Goal: Task Accomplishment & Management: Use online tool/utility

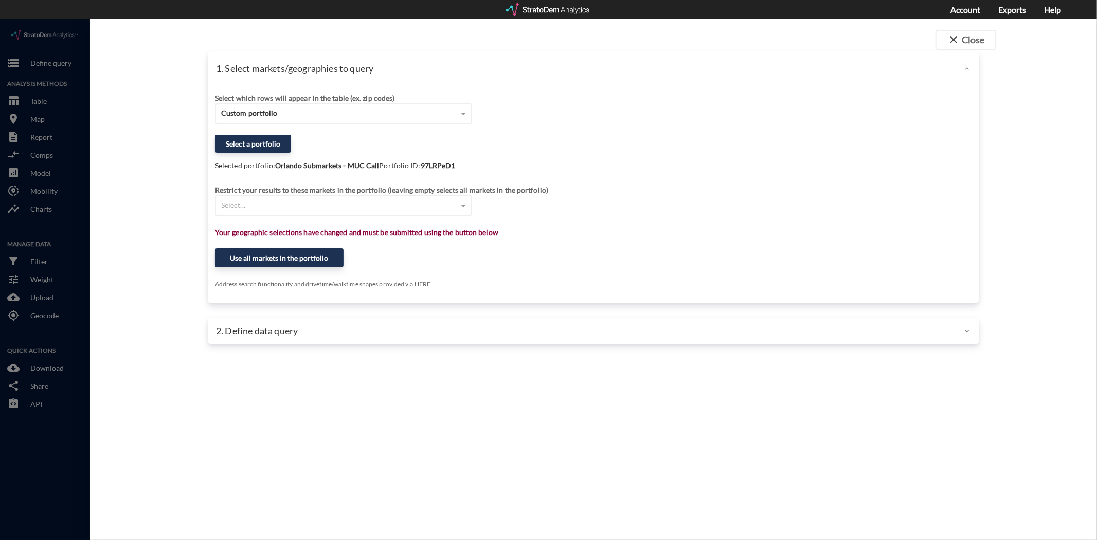
drag, startPoint x: 507, startPoint y: 308, endPoint x: 500, endPoint y: 306, distance: 7.4
click div "2. Define data query"
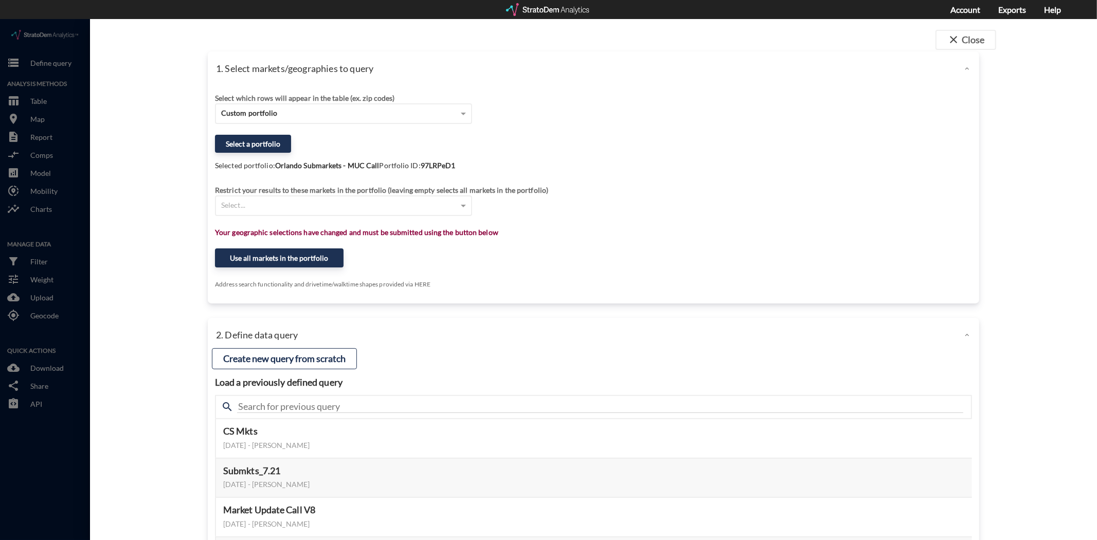
click div "2. Define data query"
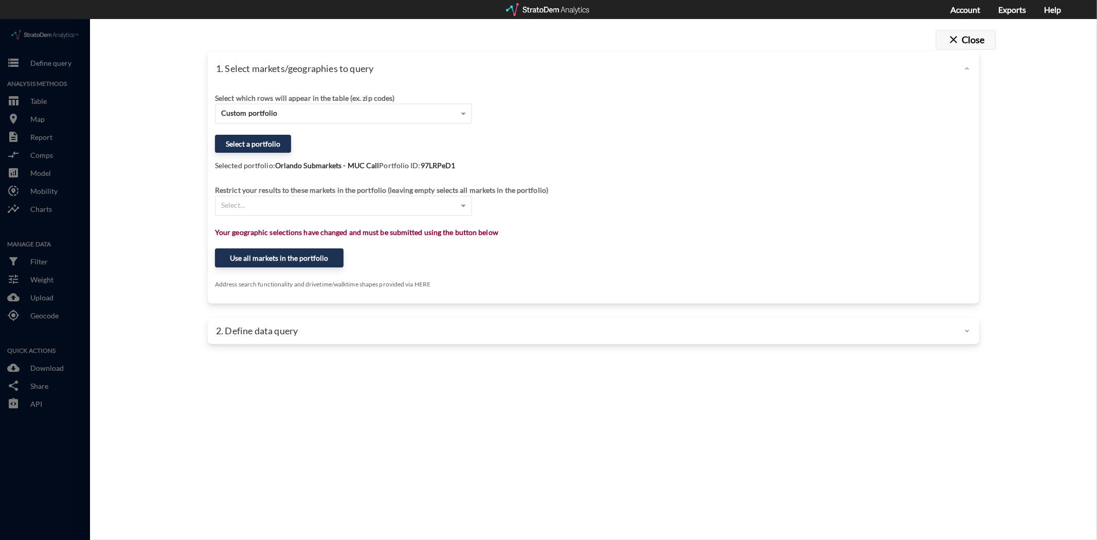
click button "close Close"
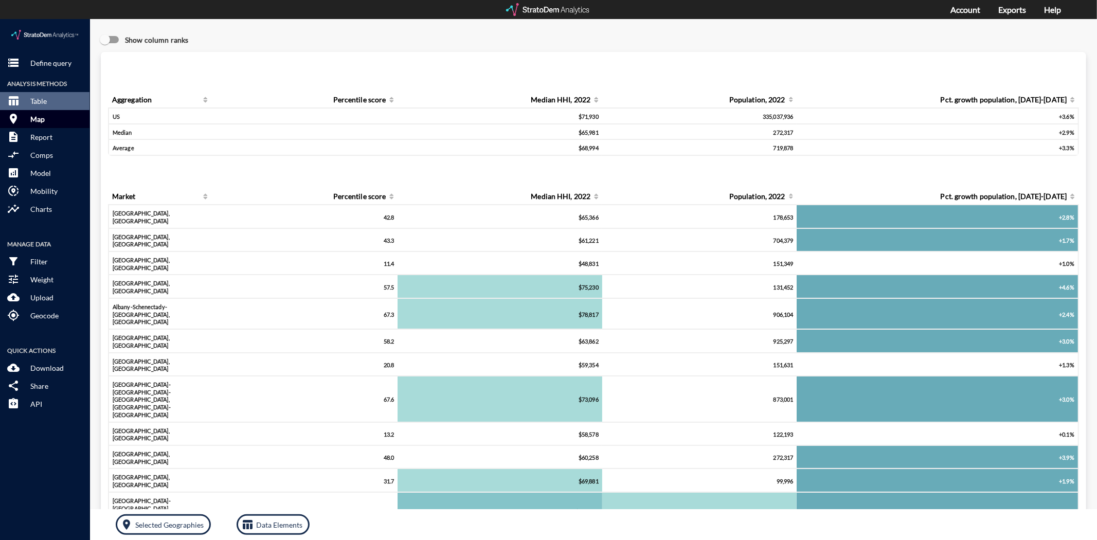
click p "Map"
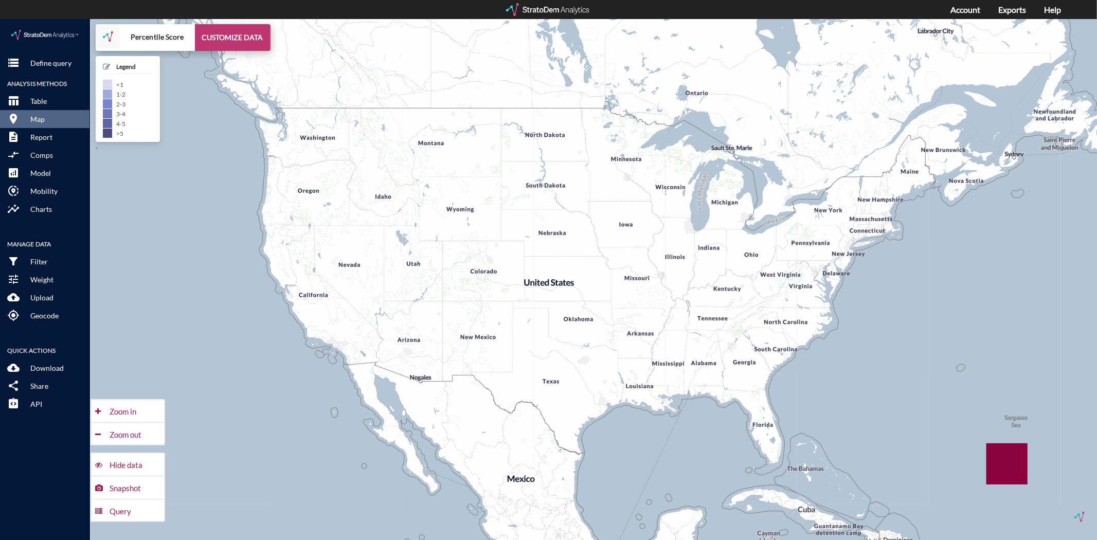
click button "CUSTOMIZE DATA"
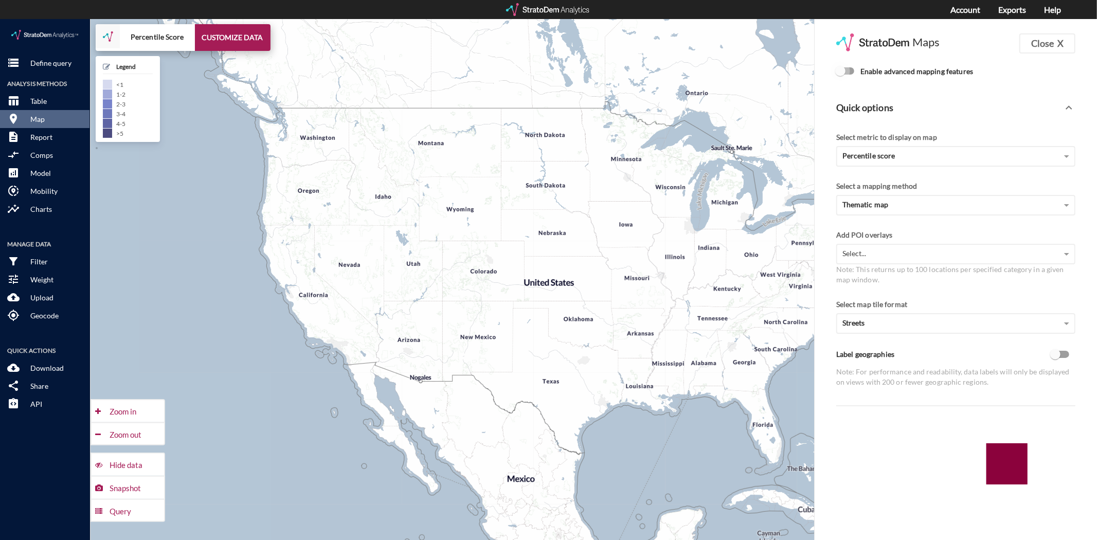
click input "Enable advanced mapping features"
checkbox input "true"
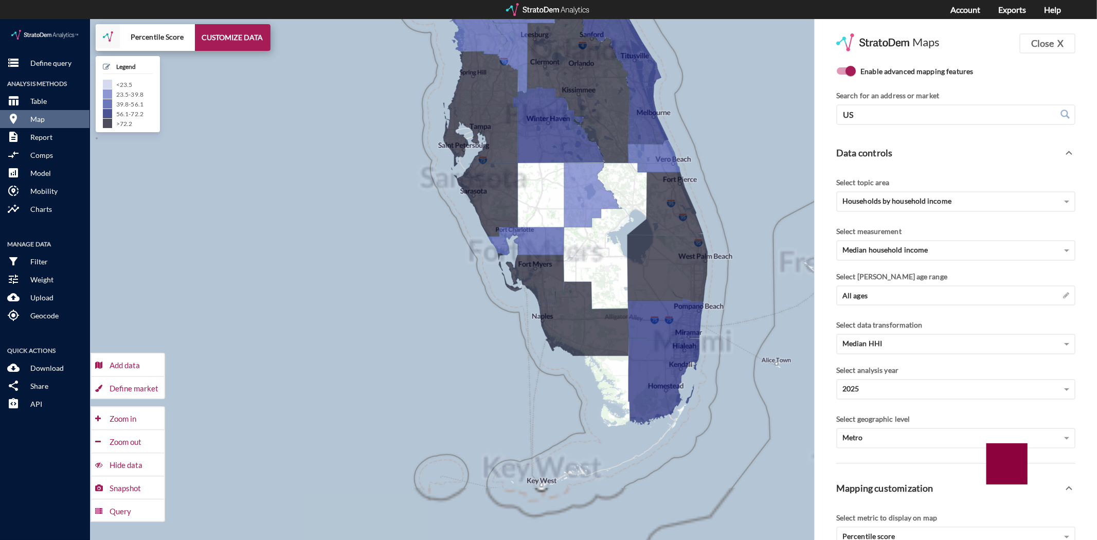
drag, startPoint x: 646, startPoint y: 389, endPoint x: 478, endPoint y: 429, distance: 172.2
click div "+ − Percentile Score CUSTOMIZE DATA Legend < 23.5 23.5 - 39.8 39.8 - 56.1 56.1 …"
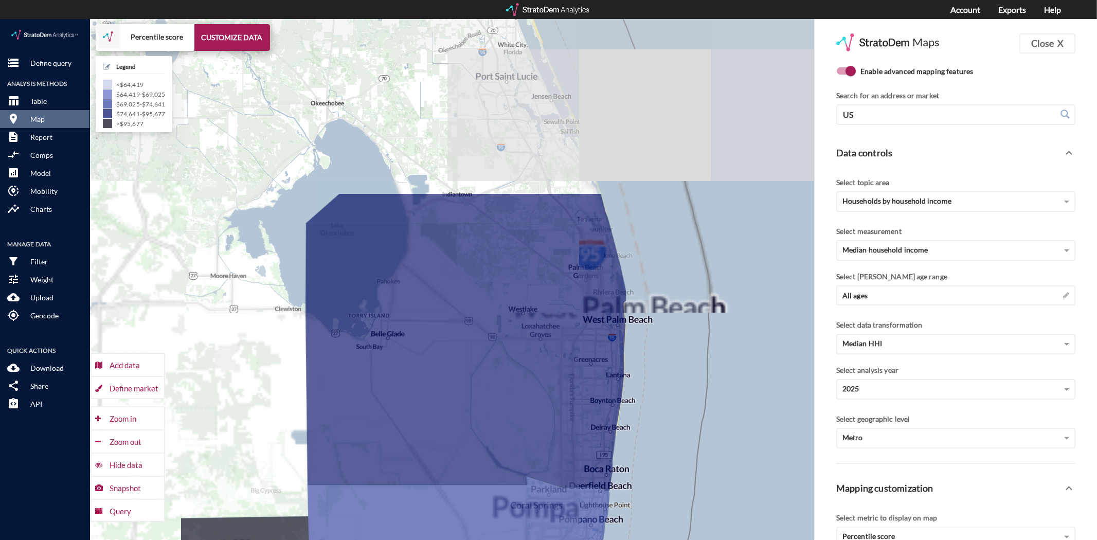
drag, startPoint x: 592, startPoint y: 274, endPoint x: 790, endPoint y: 498, distance: 298.8
click div "+ − Percentile score CUSTOMIZE DATA Legend < $64,419 $64,419 - $69,025 $69,025 …"
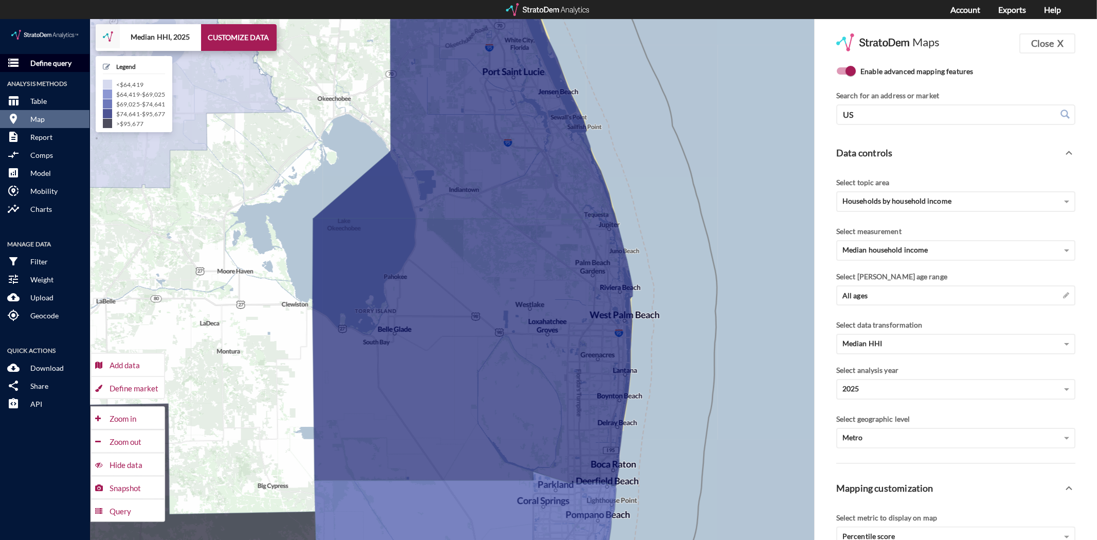
click button "storage Define query"
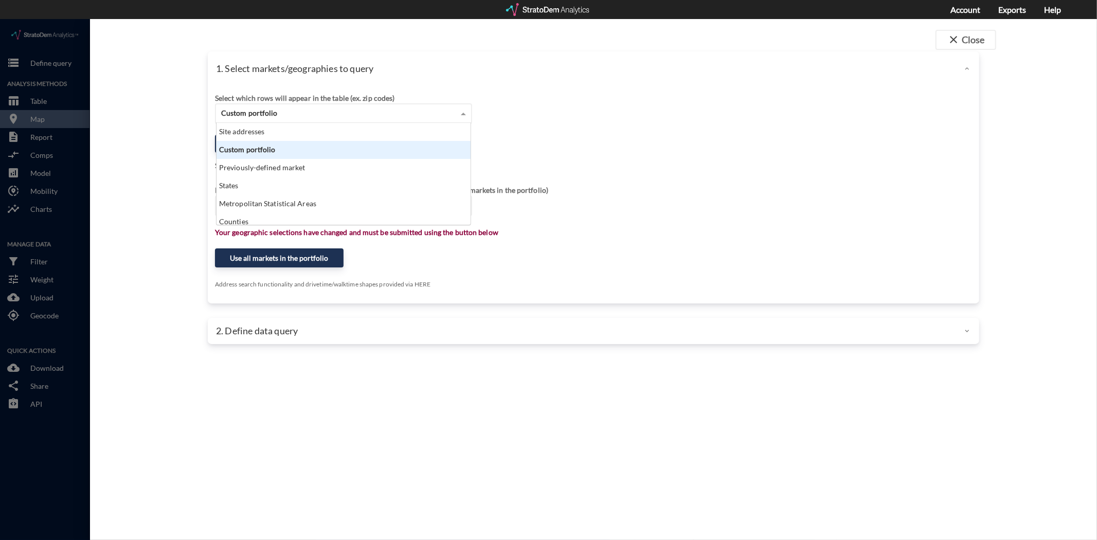
click div "Custom portfolio"
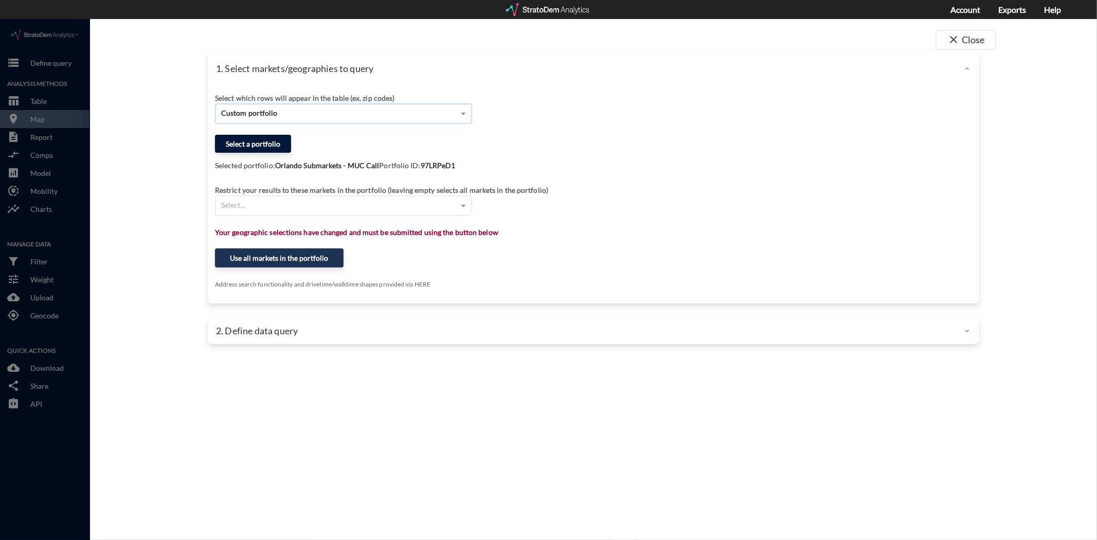
click button "Select a portfolio"
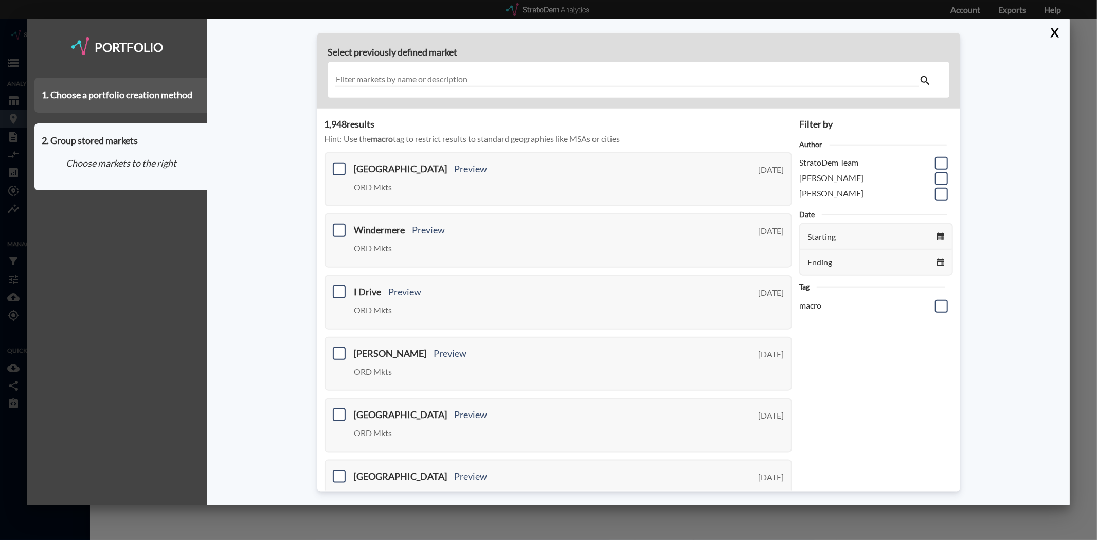
click at [150, 98] on div "1. Choose a portfolio creation method" at bounding box center [120, 95] width 173 height 35
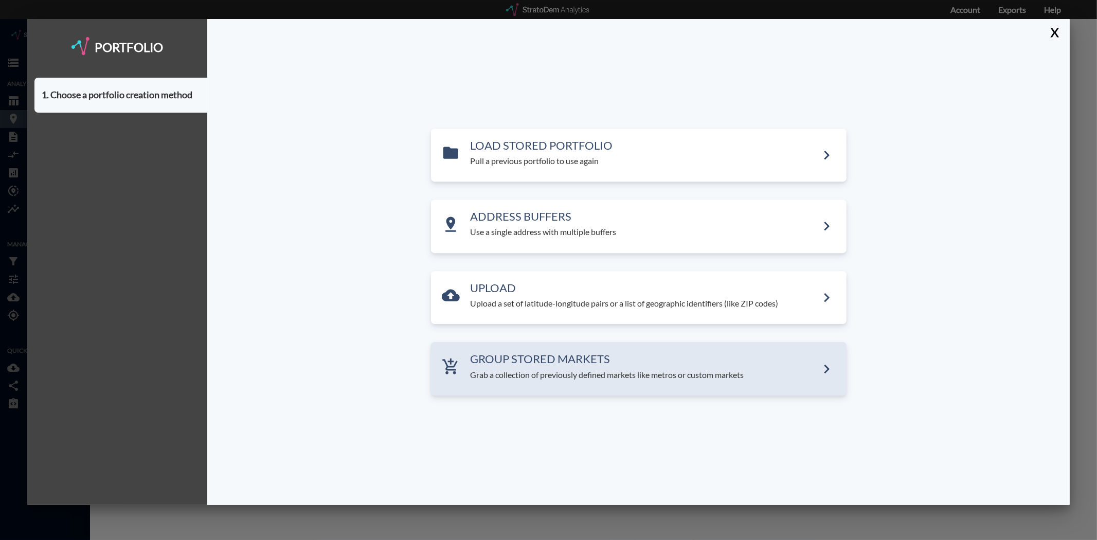
click at [472, 353] on h3 "GROUP STORED MARKETS" at bounding box center [644, 359] width 347 height 12
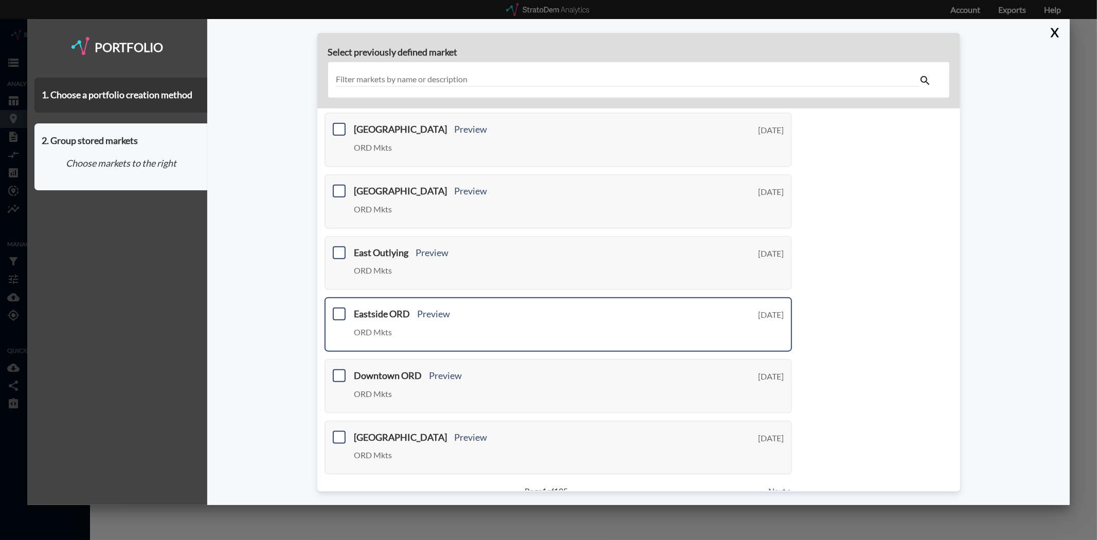
scroll to position [294, 0]
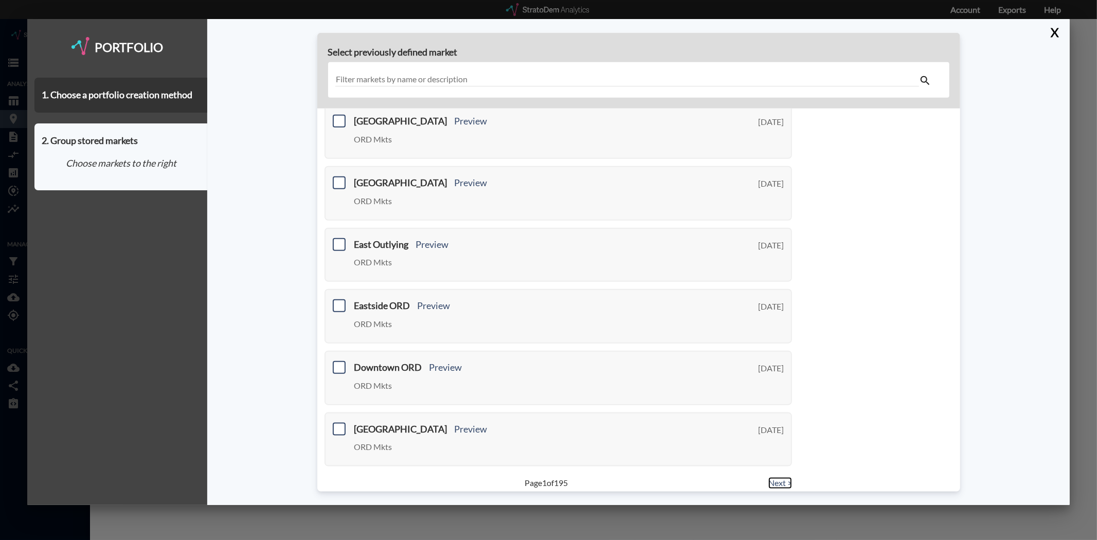
click at [773, 477] on link "Next >" at bounding box center [781, 483] width 24 height 12
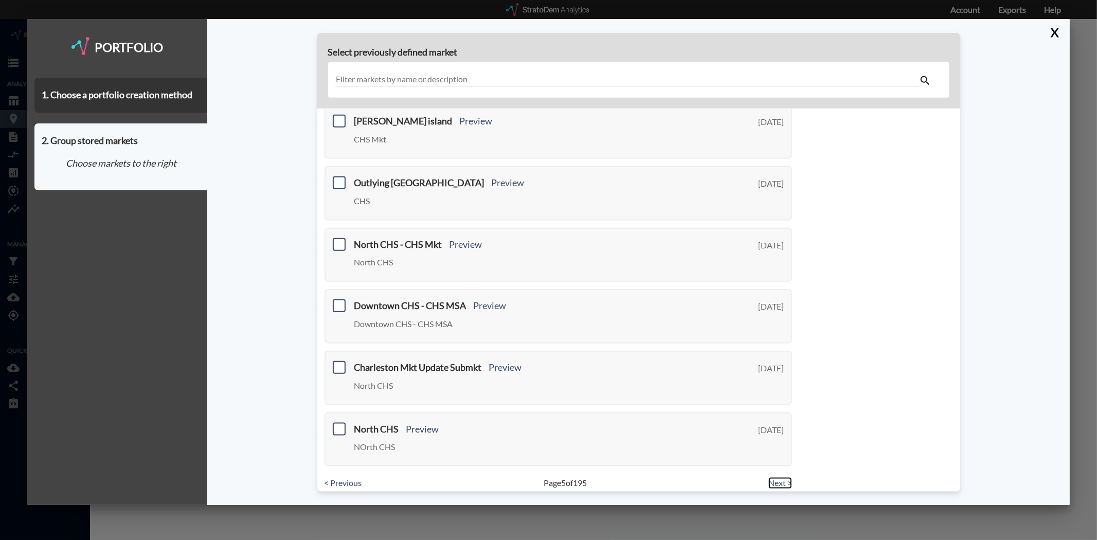
click at [775, 477] on link "Next >" at bounding box center [781, 483] width 24 height 12
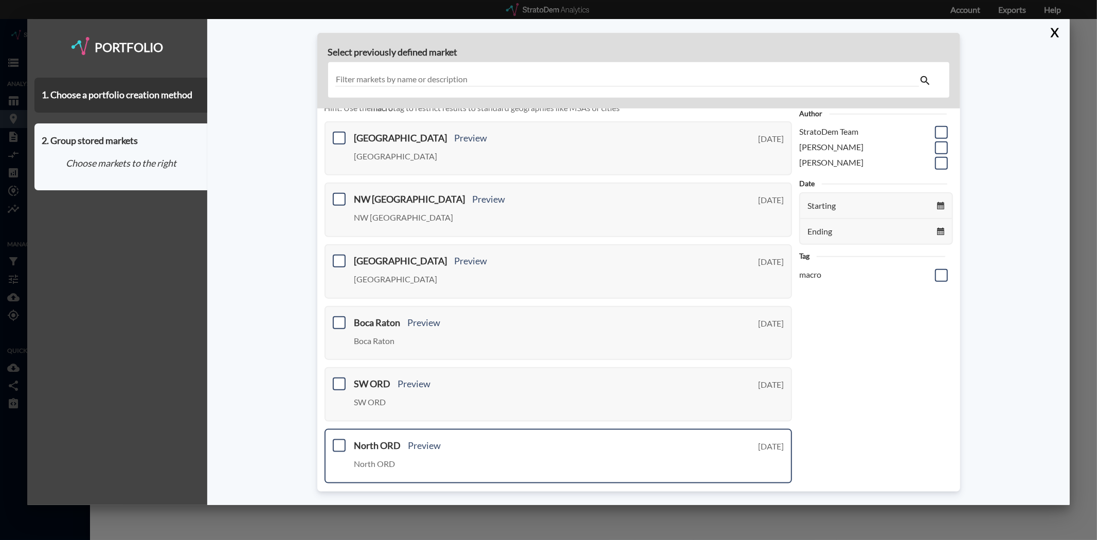
scroll to position [0, 0]
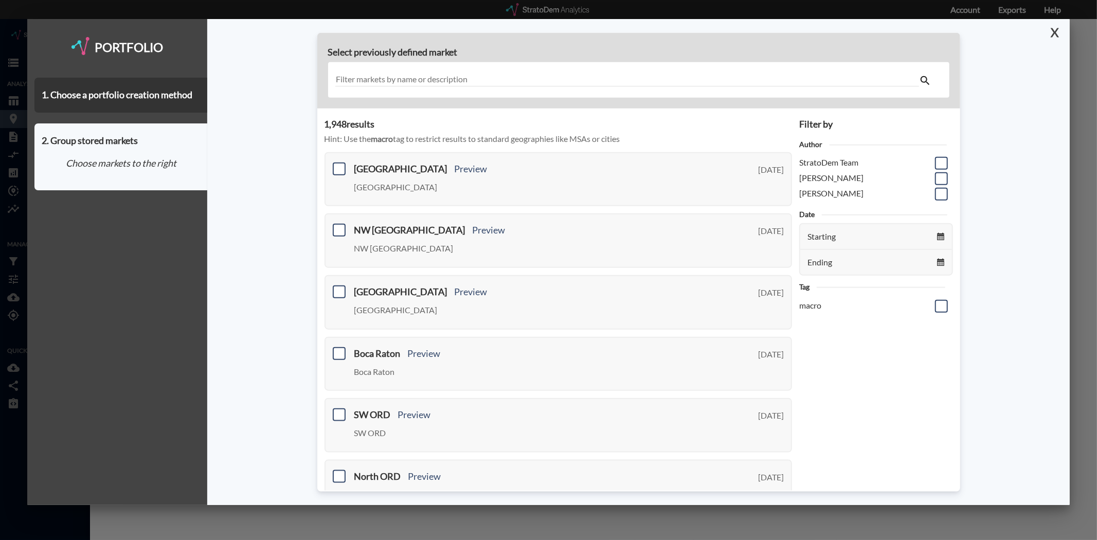
click at [1051, 34] on button "X" at bounding box center [1053, 32] width 18 height 27
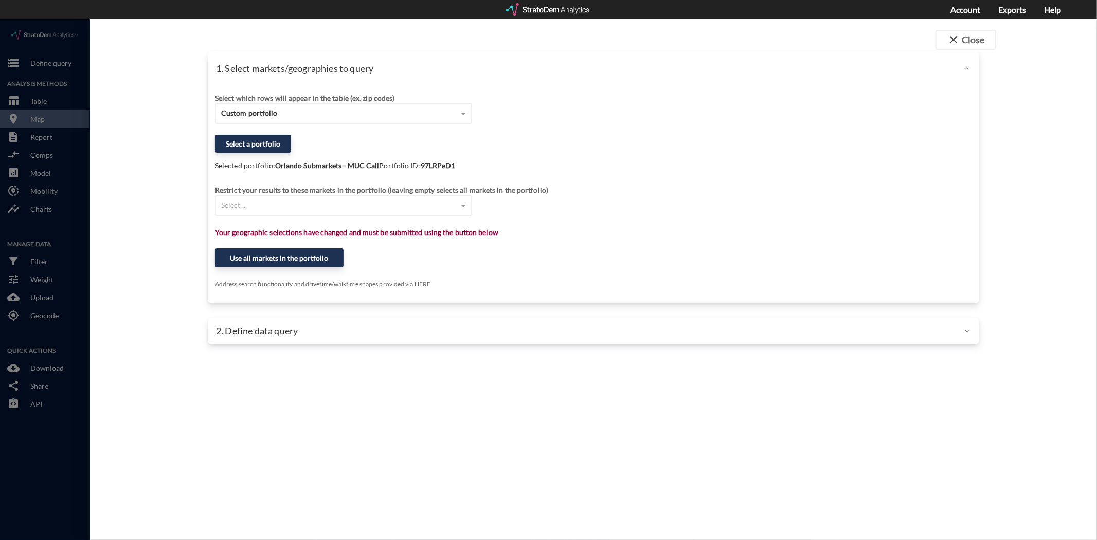
click div
click button "close Close"
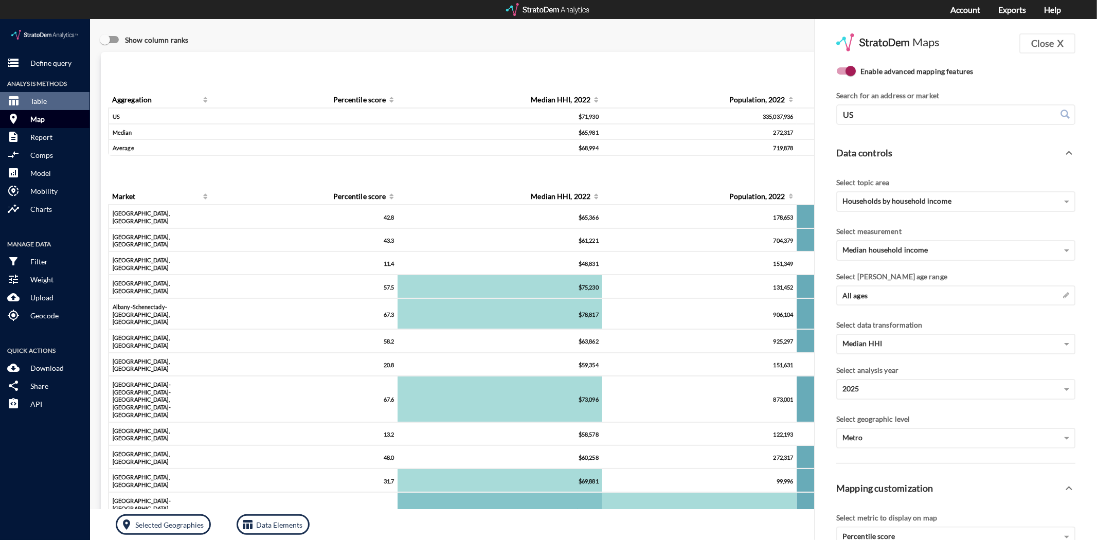
click p "Map"
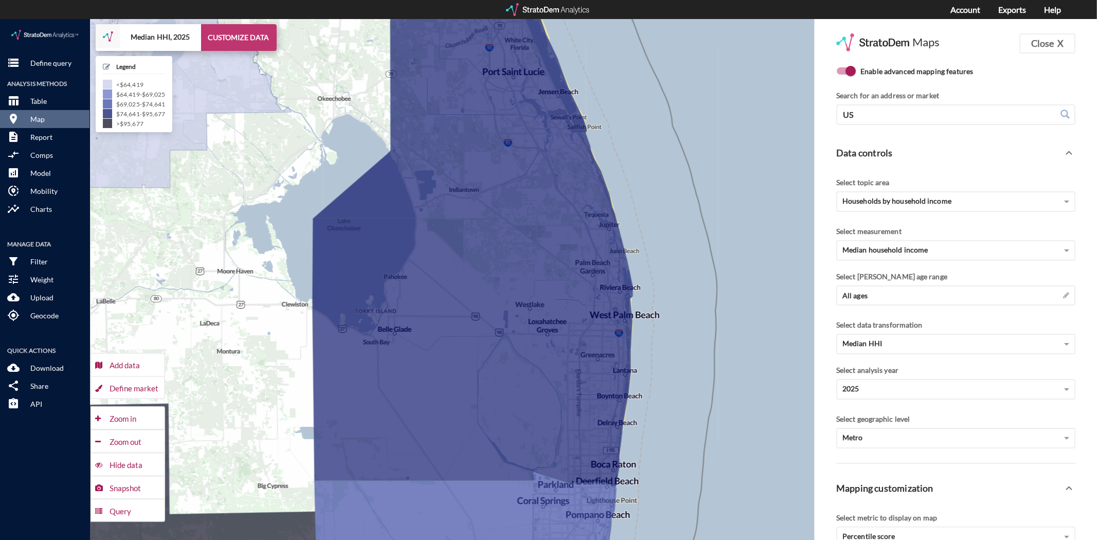
click button "CUSTOMIZE DATA"
click div "Define market"
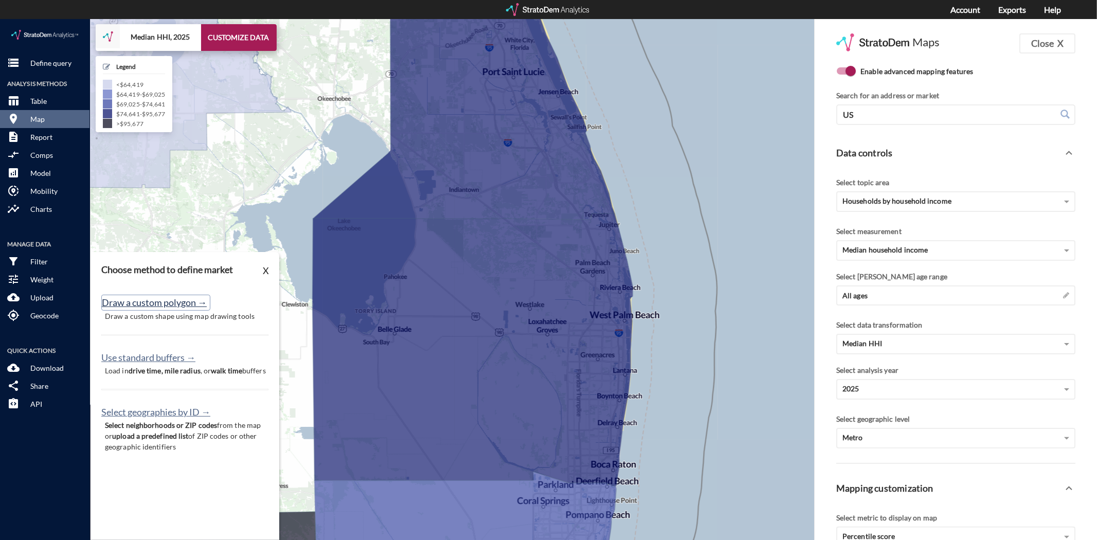
click button "Draw a custom polygon →"
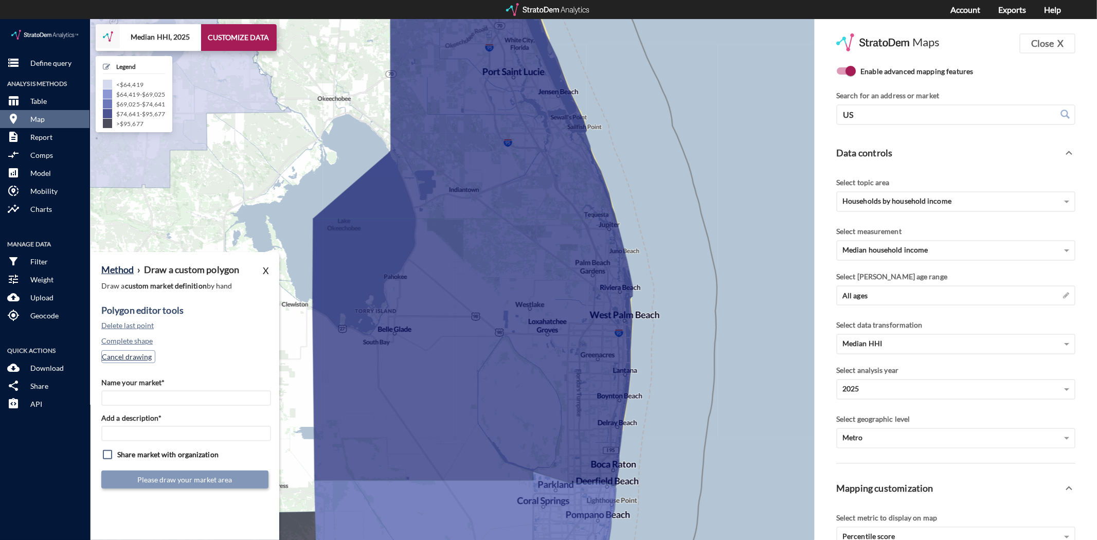
click button "Cancel drawing"
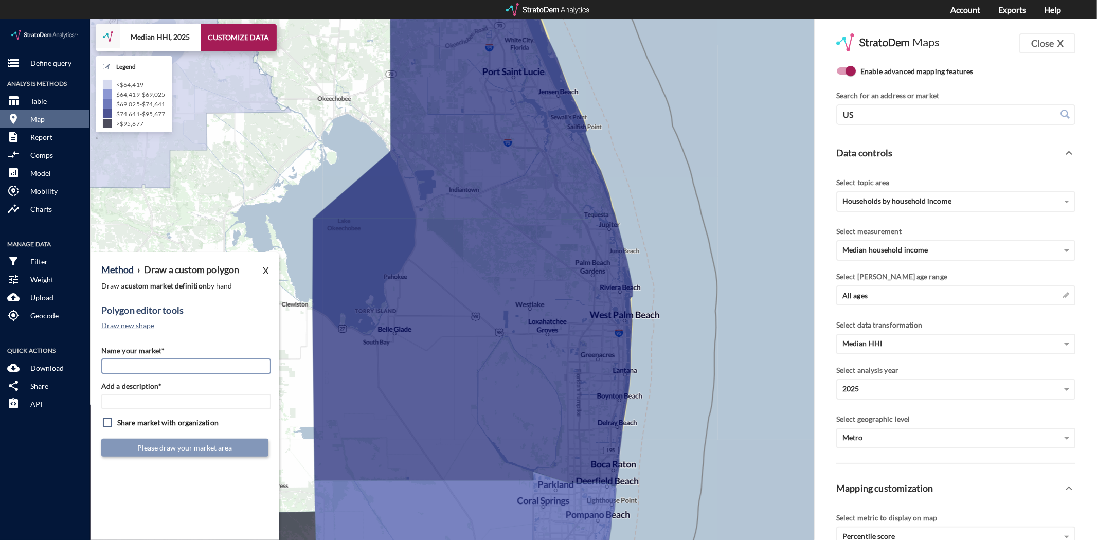
click input "Name your market*"
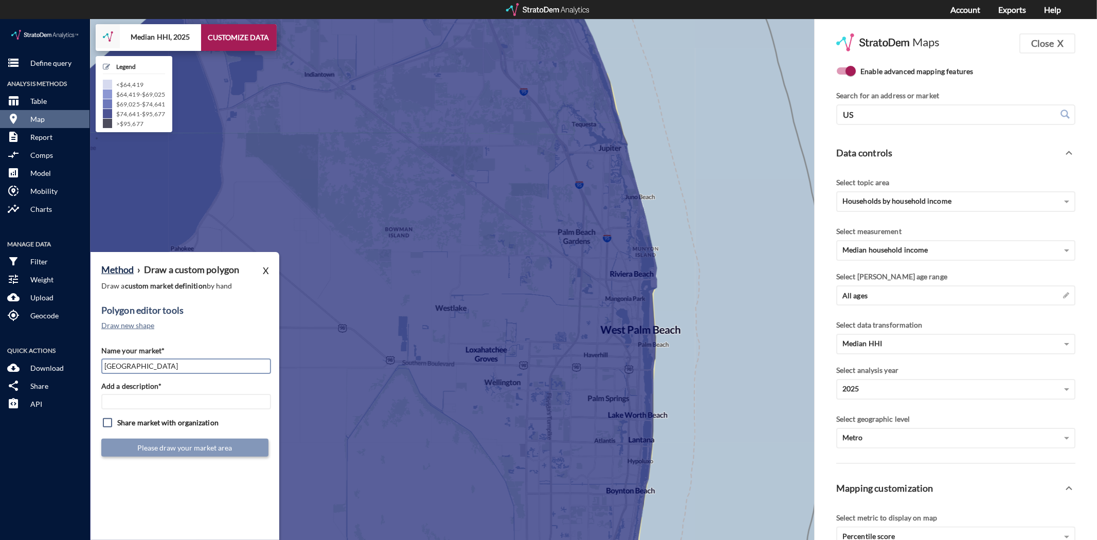
type input "West Palm Beach"
type input "S"
type input "SoFL Mkts"
click button "Draw new shape"
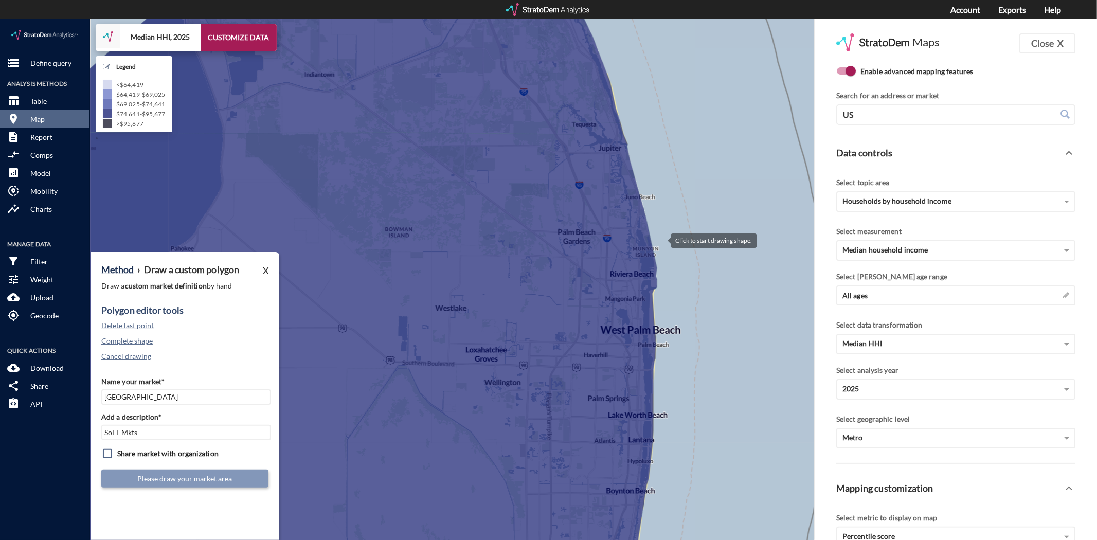
click div
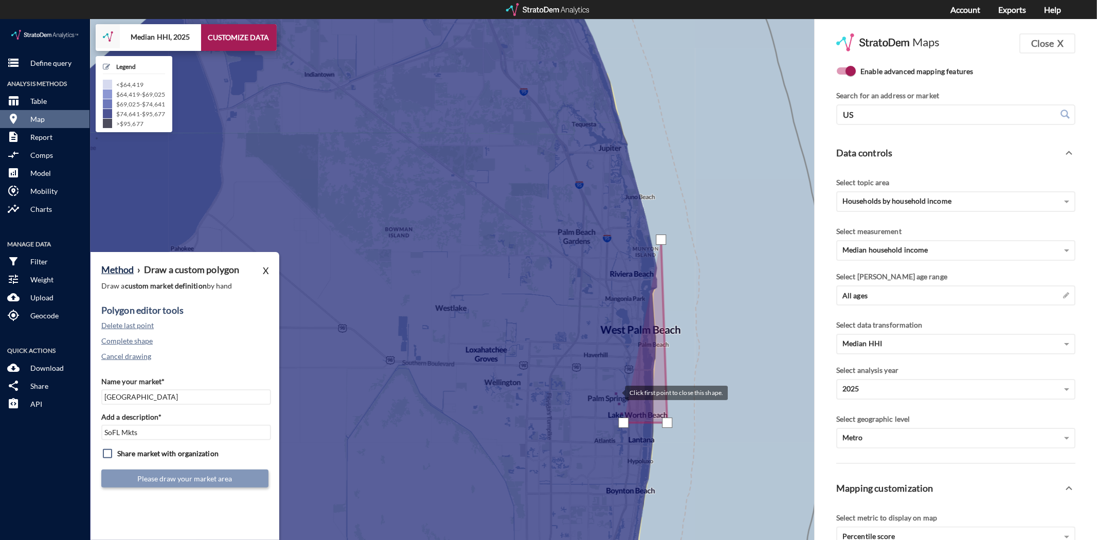
click div
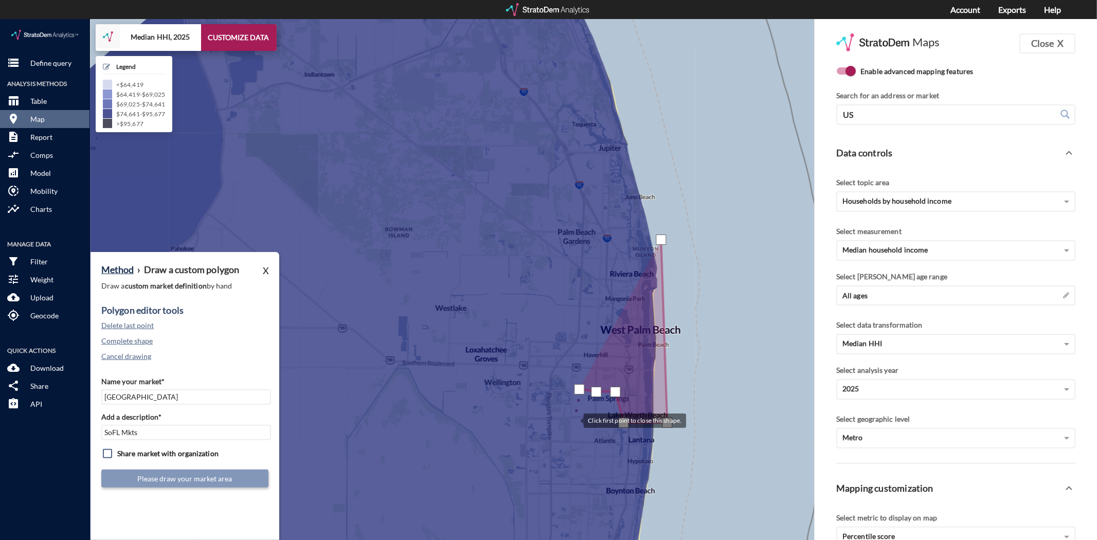
click div
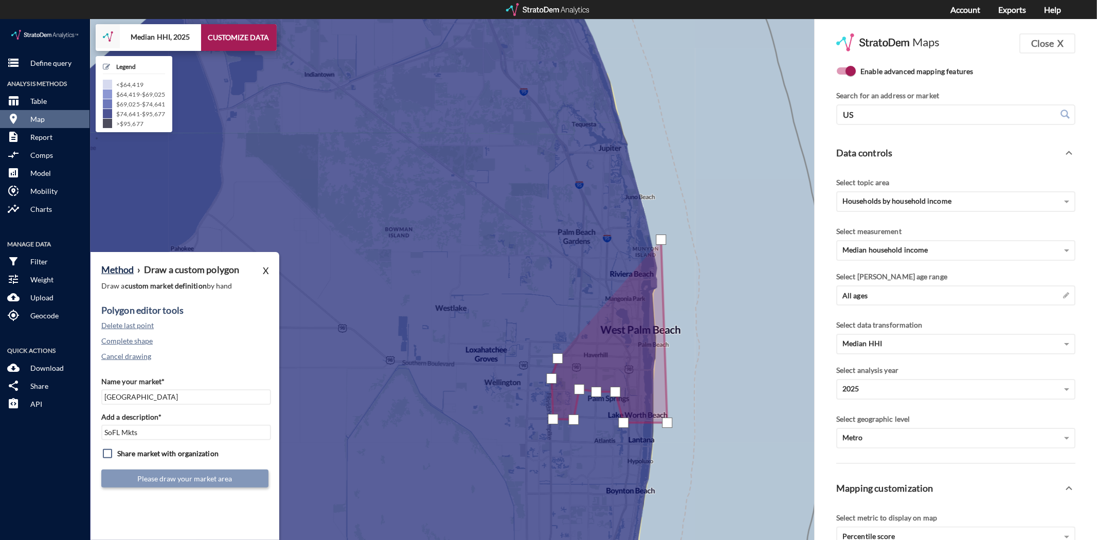
drag, startPoint x: 558, startPoint y: 340, endPoint x: 566, endPoint y: 332, distance: 10.9
click div
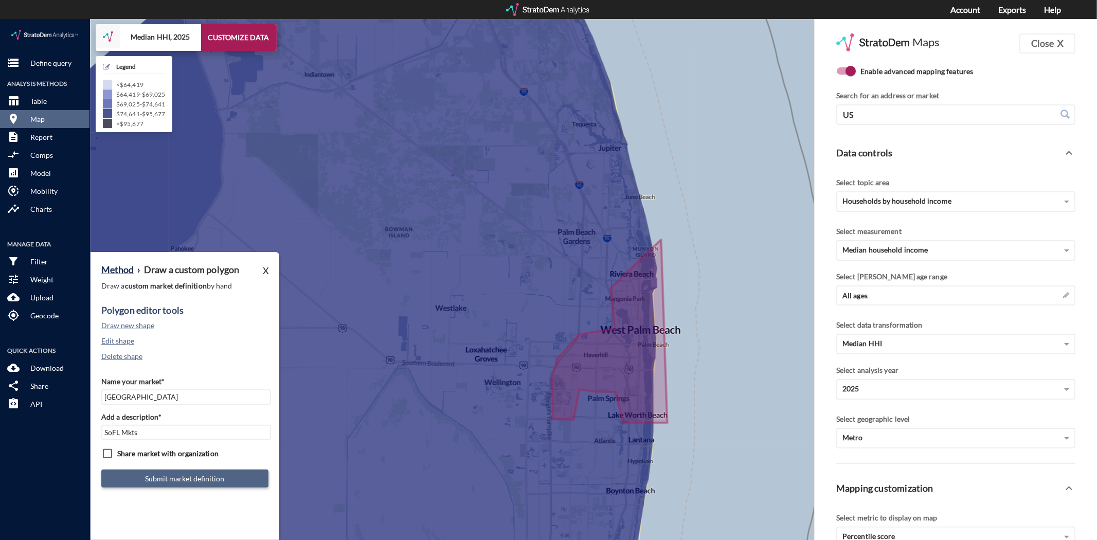
click button "Submit market definition"
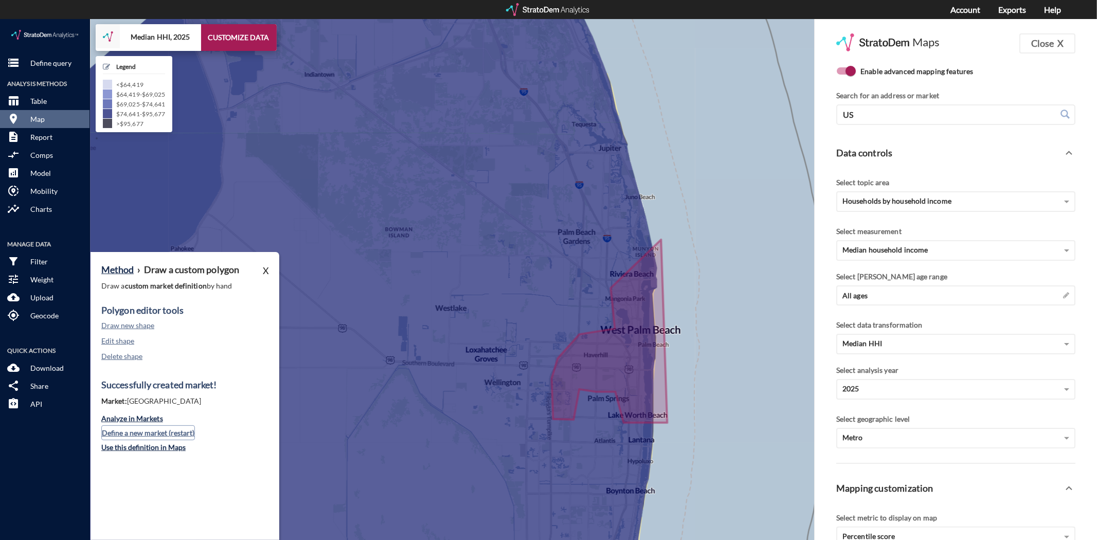
click button "Define a new market (restart)"
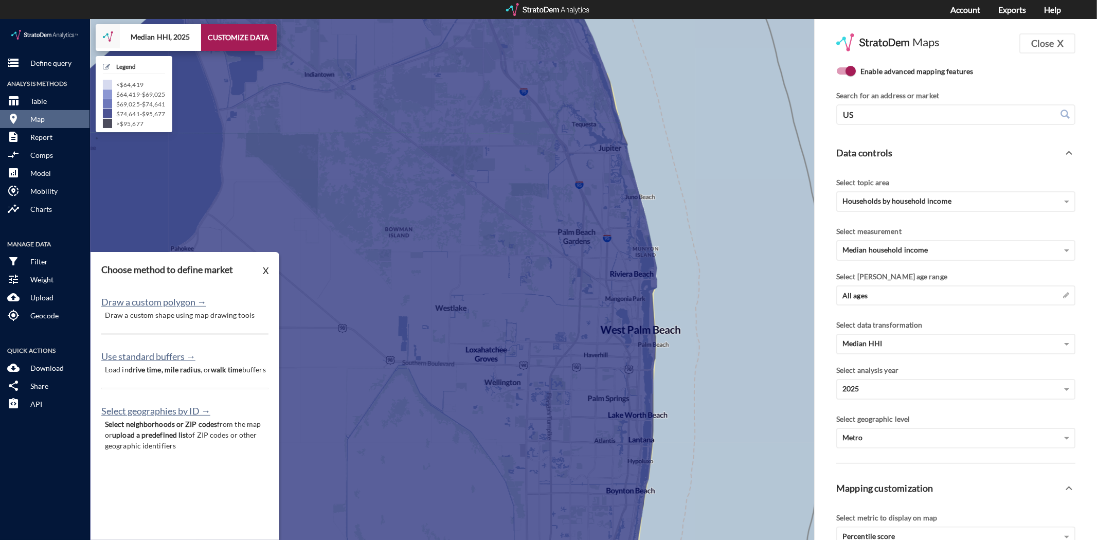
click p "Draw a custom shape using map drawing tools"
click button "Draw a custom polygon →"
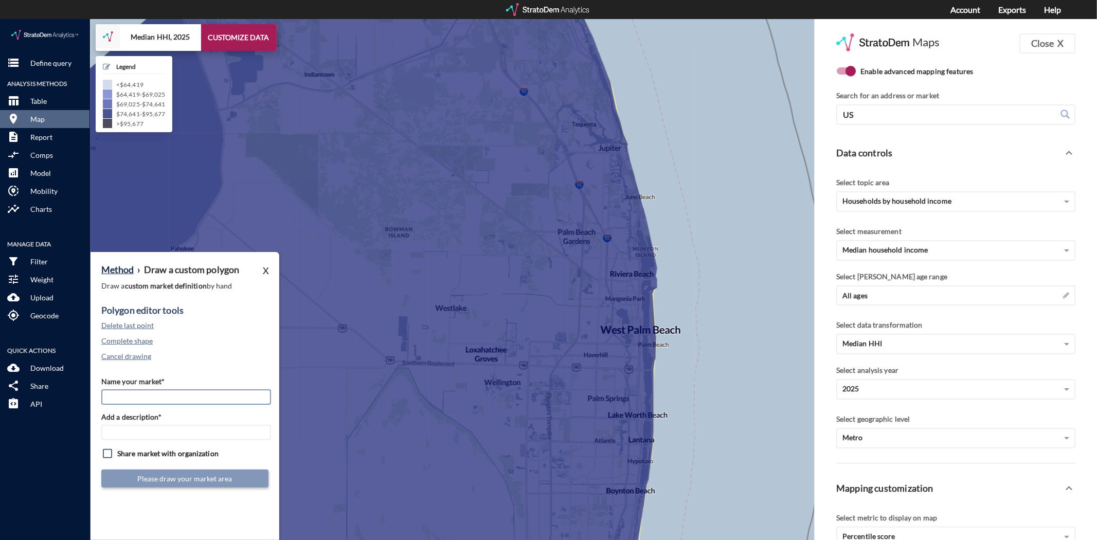
click input "Name your market*"
type input "Boynton Beach"
type input "SoFL Mkts"
click button "Cancel drawing"
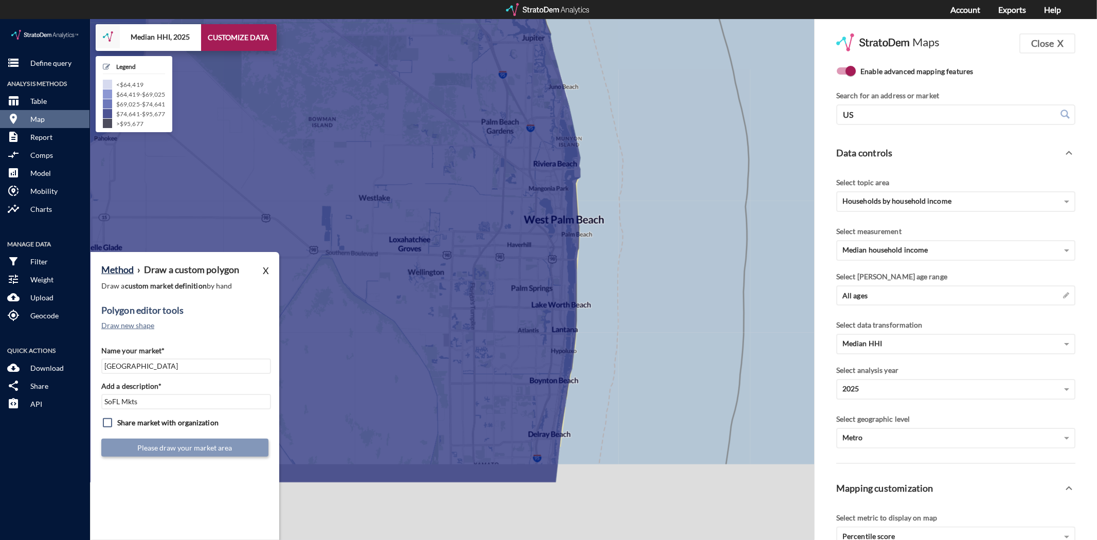
drag, startPoint x: 650, startPoint y: 300, endPoint x: 616, endPoint y: 278, distance: 40.4
click div "+ − Median HHI, 2025 CUSTOMIZE DATA Legend < $64,419 $64,419 - $69,025 $69,025 …"
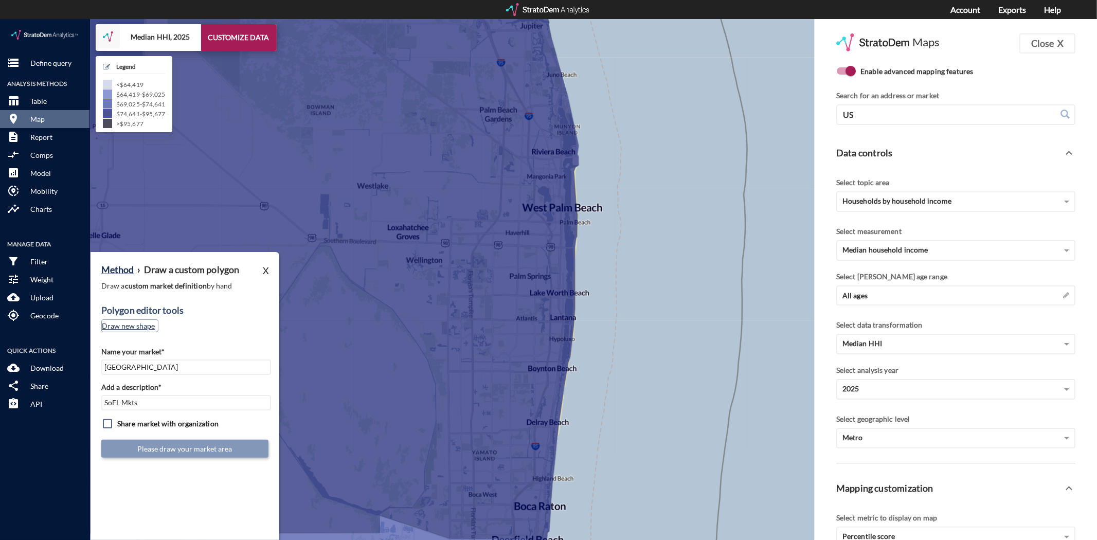
click button "Draw new shape"
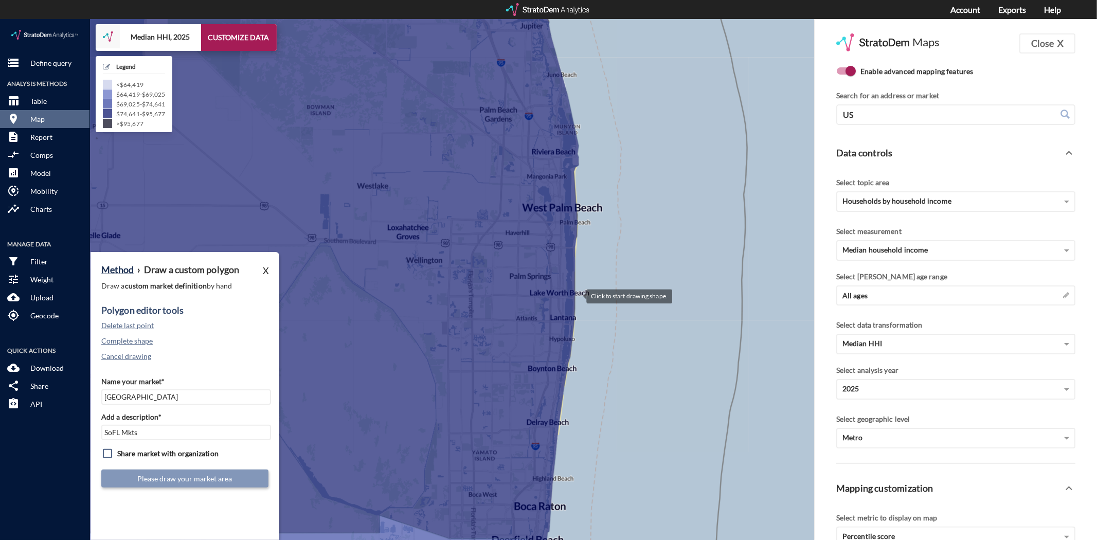
click div
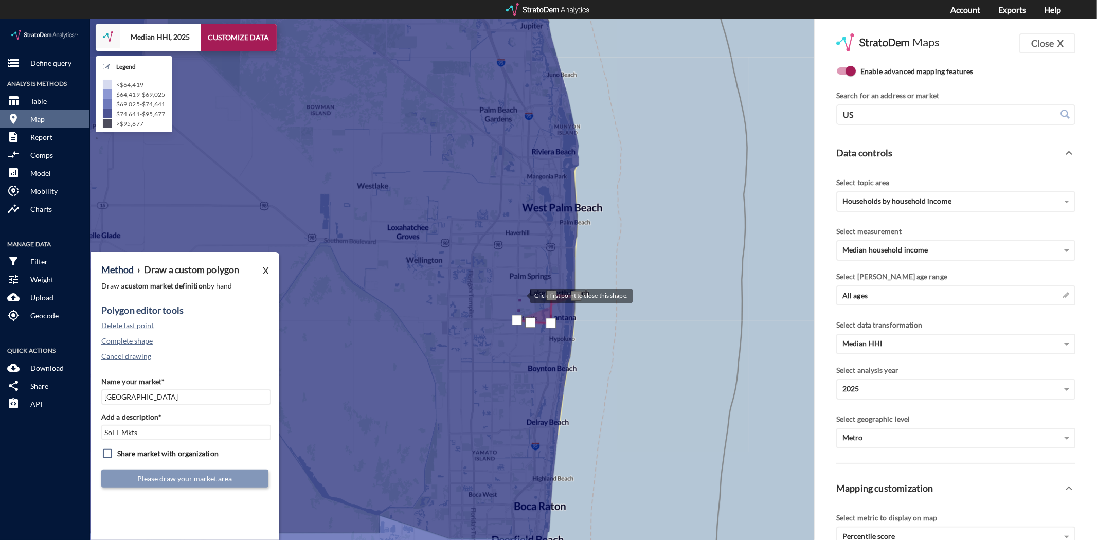
click div
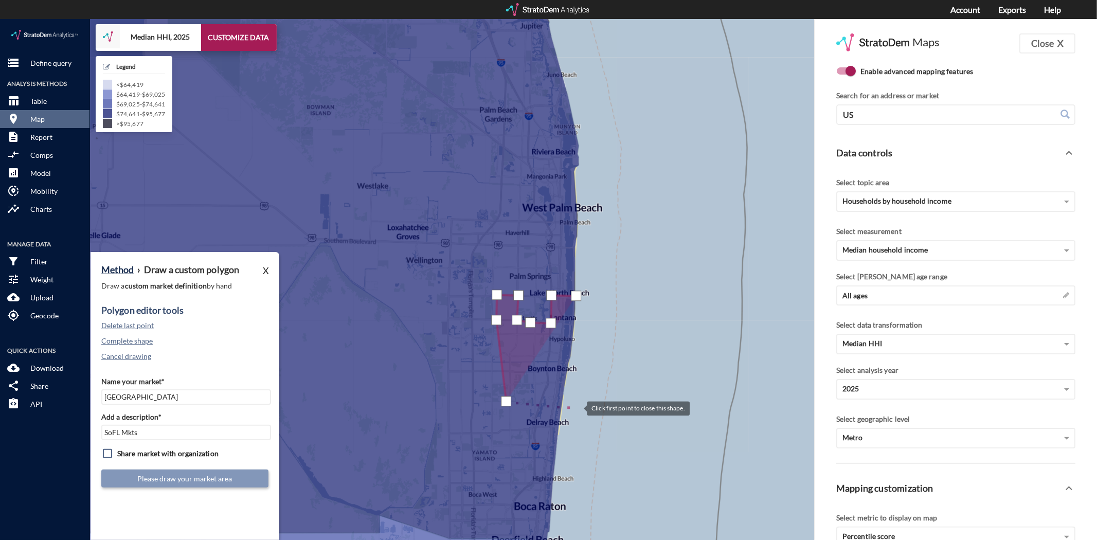
click div
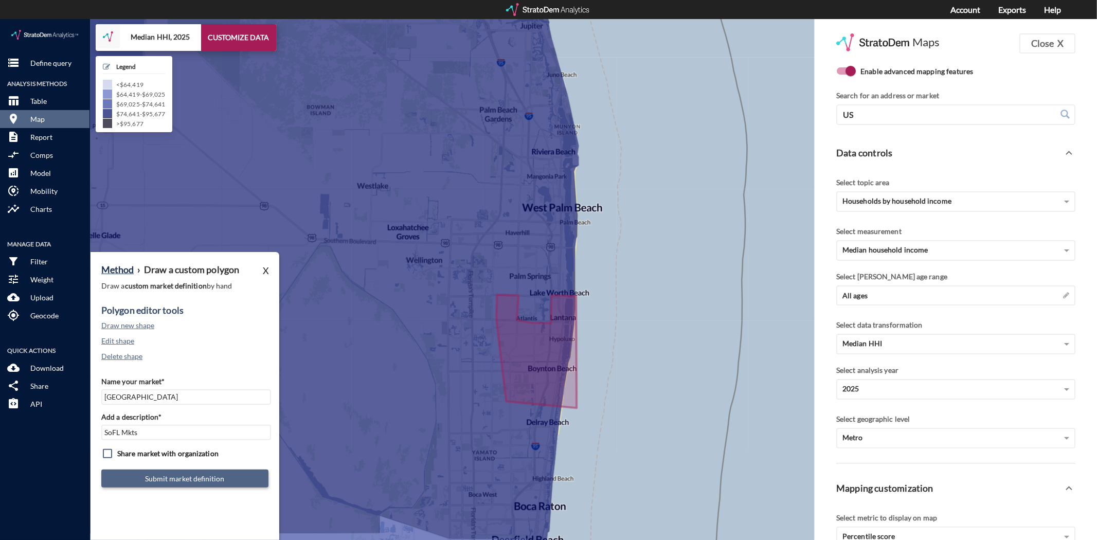
click button "Submit market definition"
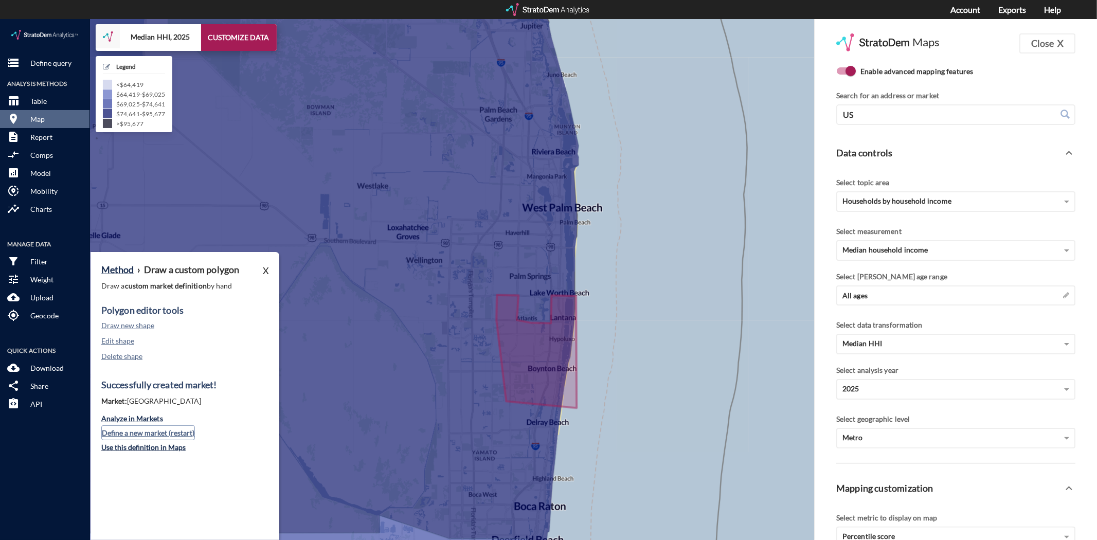
click button "Define a new market (restart)"
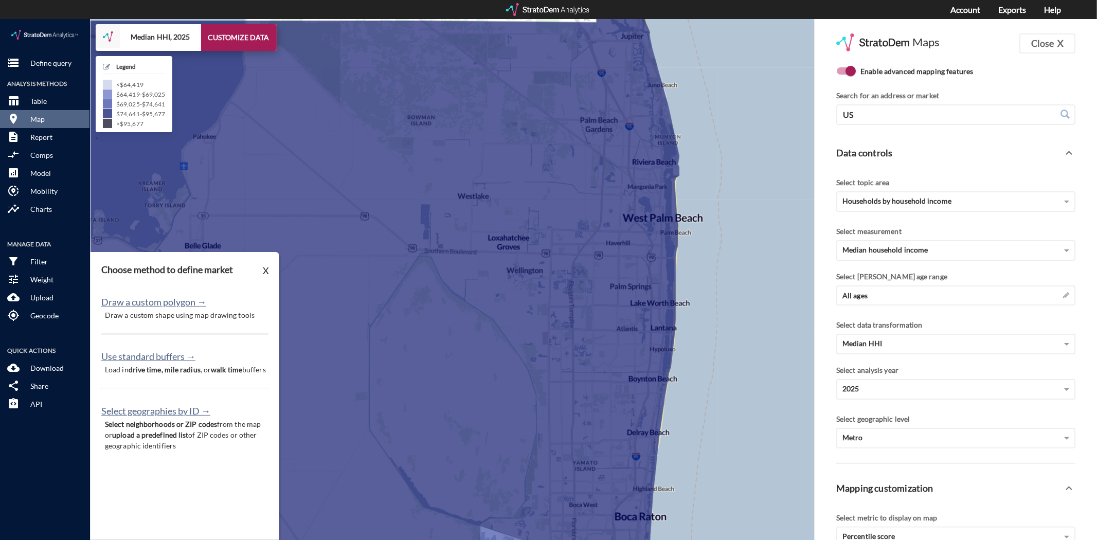
drag, startPoint x: 664, startPoint y: 311, endPoint x: 766, endPoint y: 321, distance: 103.4
click div "+ − Median HHI, 2025 CUSTOMIZE DATA Legend < $64,419 $64,419 - $69,025 $69,025 …"
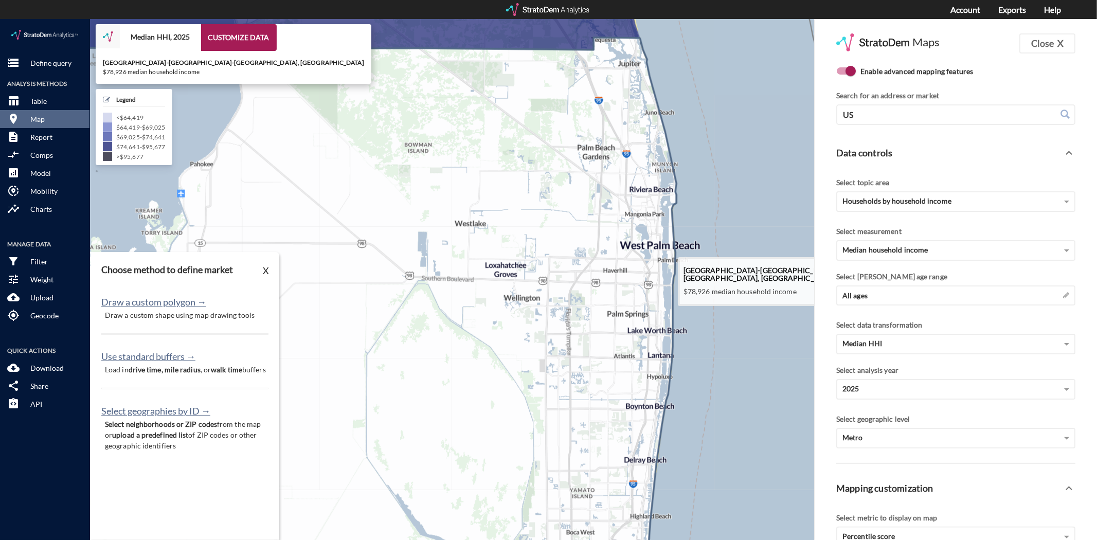
drag, startPoint x: 599, startPoint y: 174, endPoint x: 597, endPoint y: 184, distance: 10.1
click icon
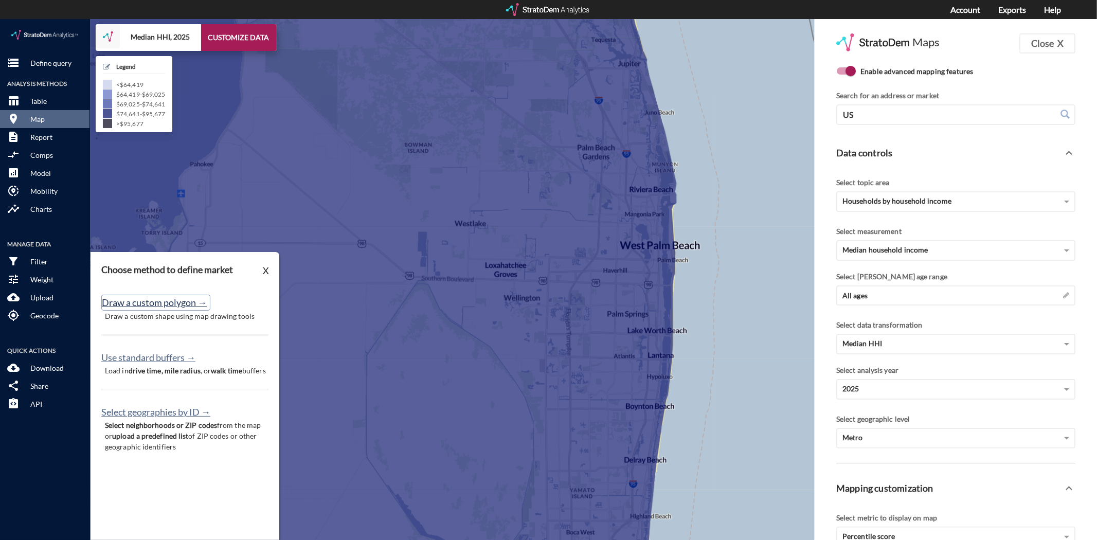
click button "Draw a custom polygon →"
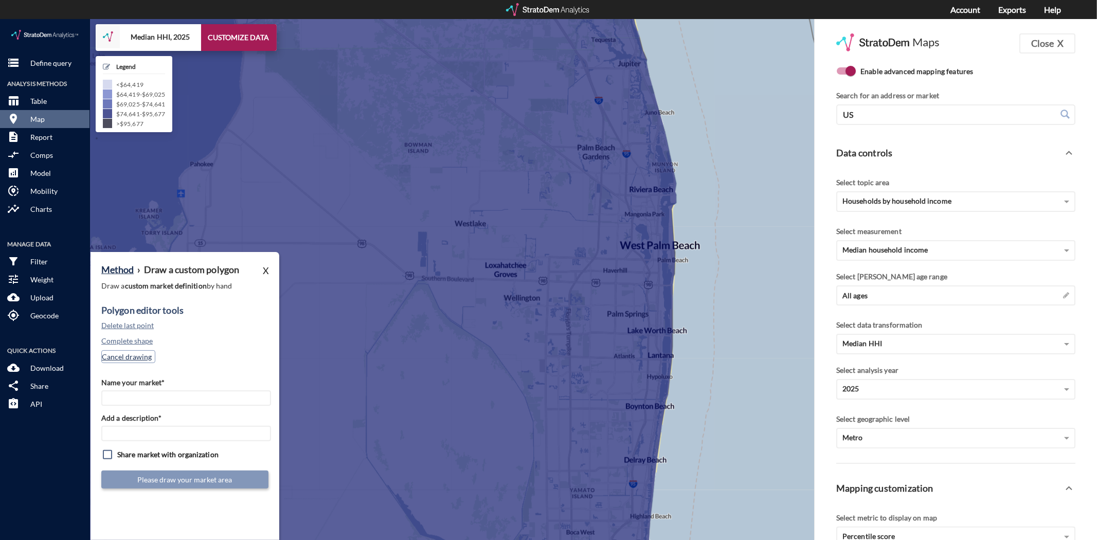
click button "Cancel drawing"
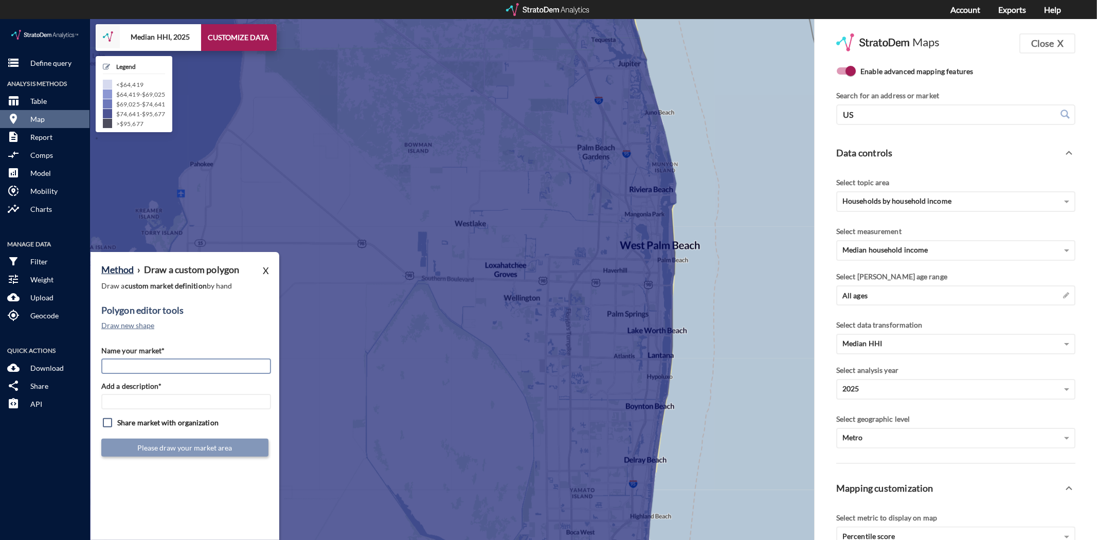
click input "Name your market*"
type input "Royal Palm Beach/Wellington"
type input "SoFL Mkts"
click button "Draw new shape"
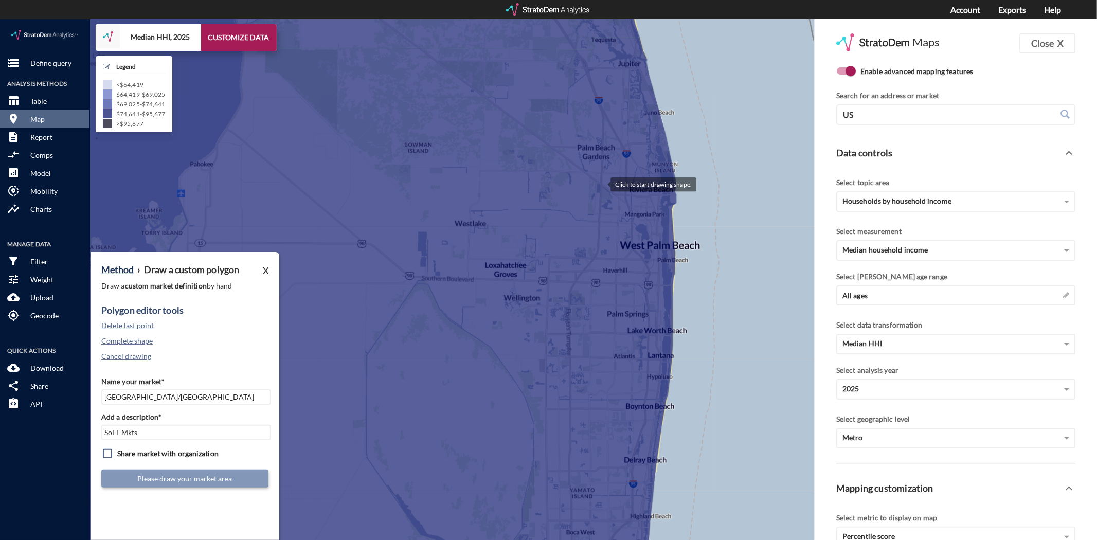
click div
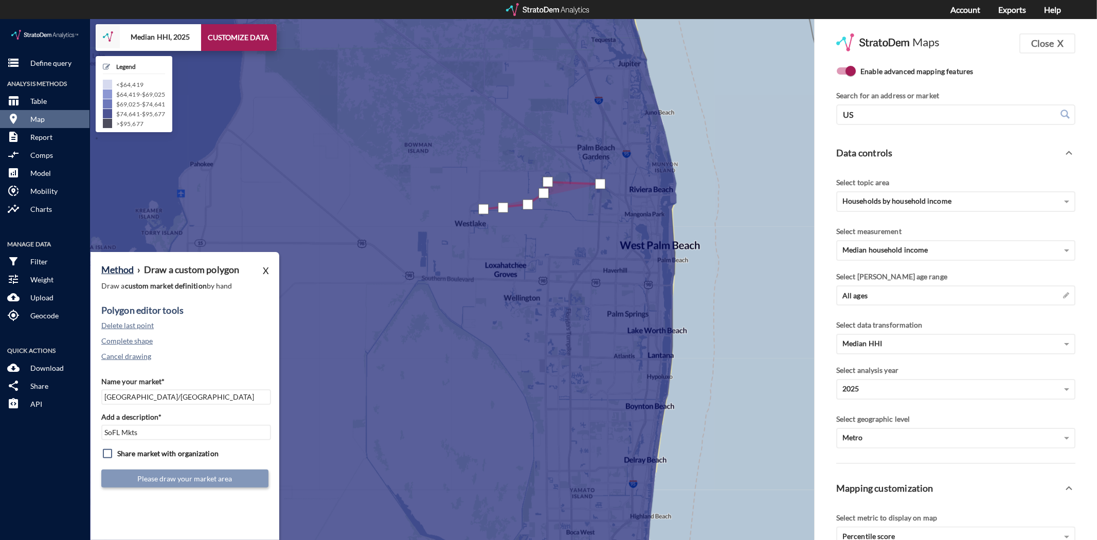
click div
drag, startPoint x: 452, startPoint y: 206, endPoint x: 445, endPoint y: 211, distance: 8.0
click div
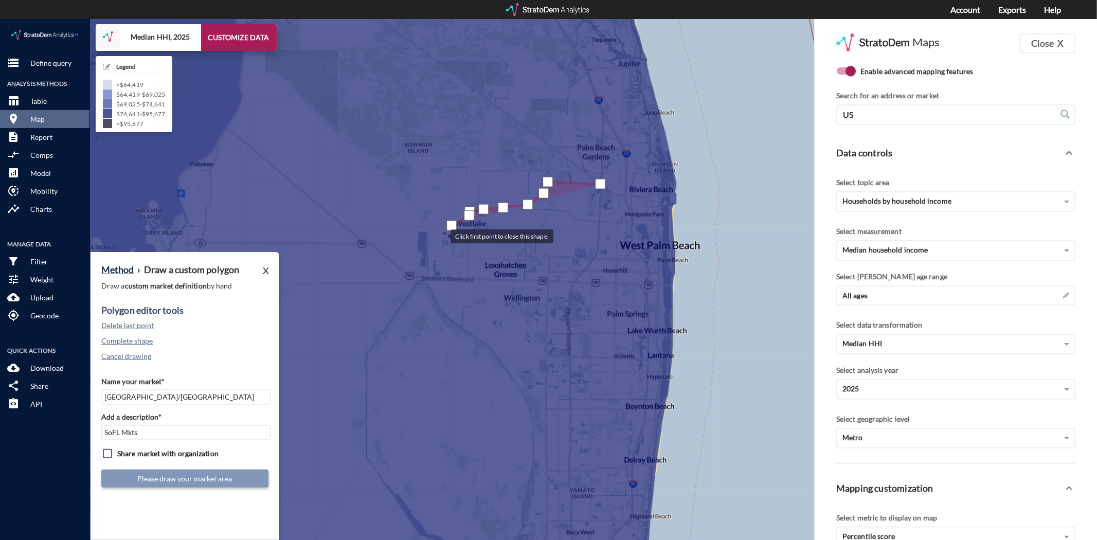
click div
drag, startPoint x: 430, startPoint y: 238, endPoint x: 429, endPoint y: 244, distance: 6.2
click div
drag, startPoint x: 438, startPoint y: 281, endPoint x: 444, endPoint y: 287, distance: 7.6
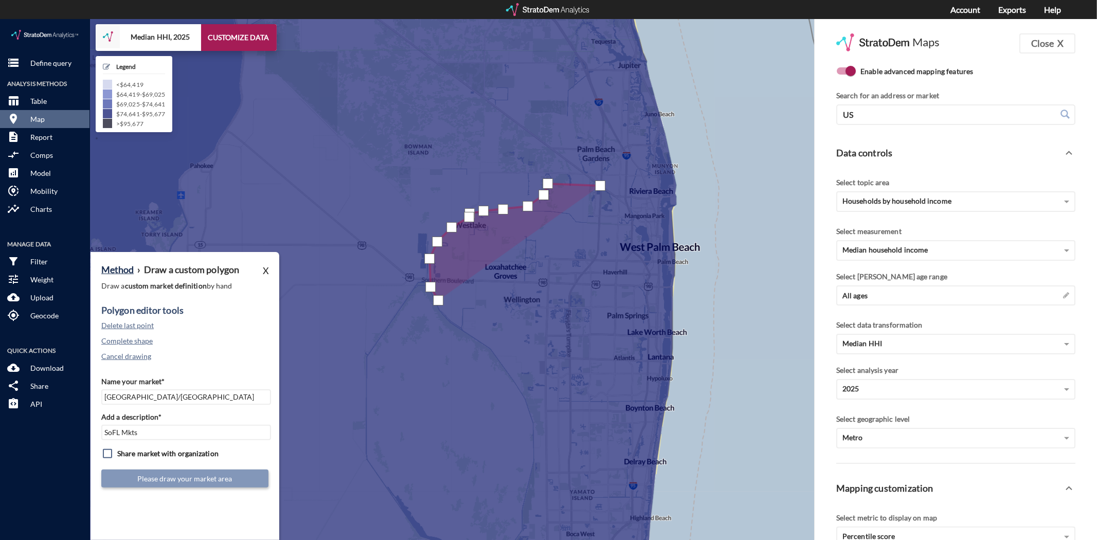
click div
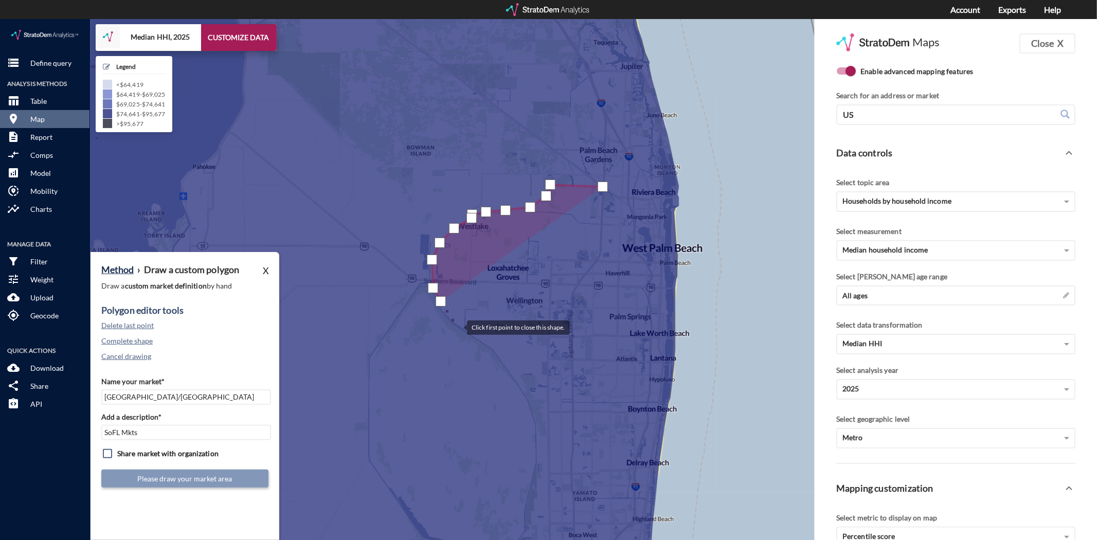
click div
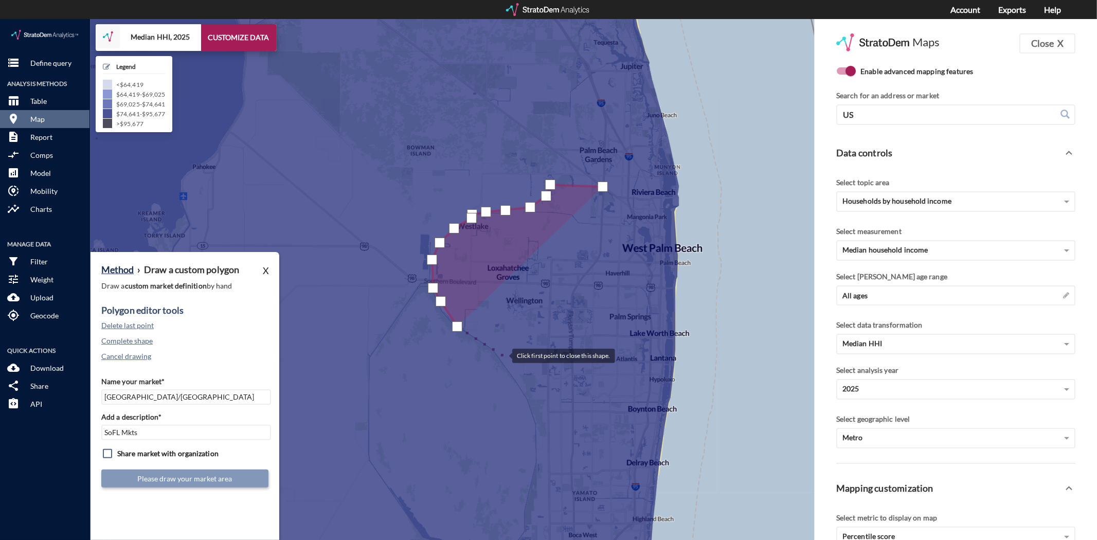
click div
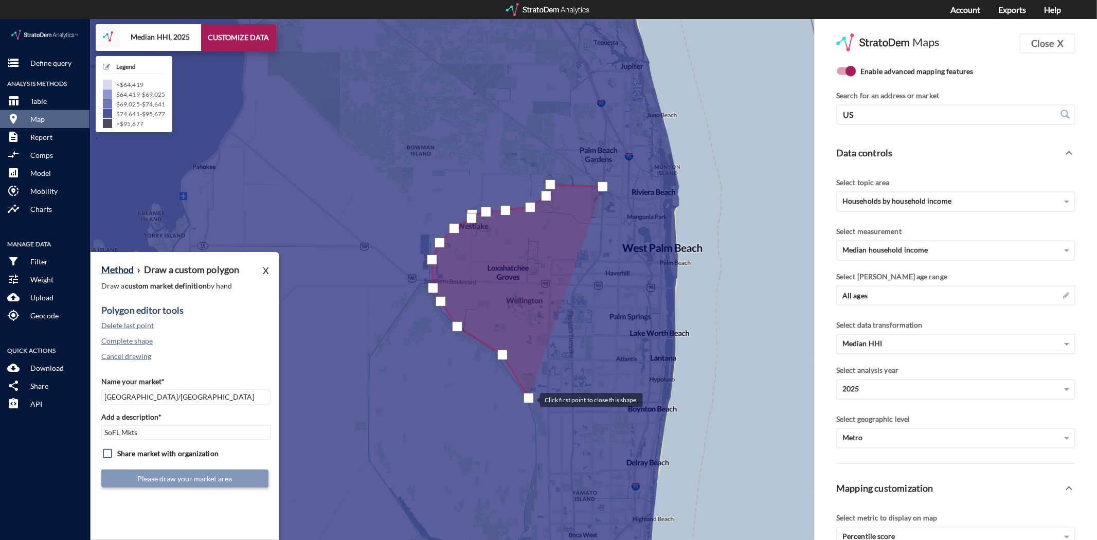
drag, startPoint x: 528, startPoint y: 379, endPoint x: 532, endPoint y: 384, distance: 6.2
click div
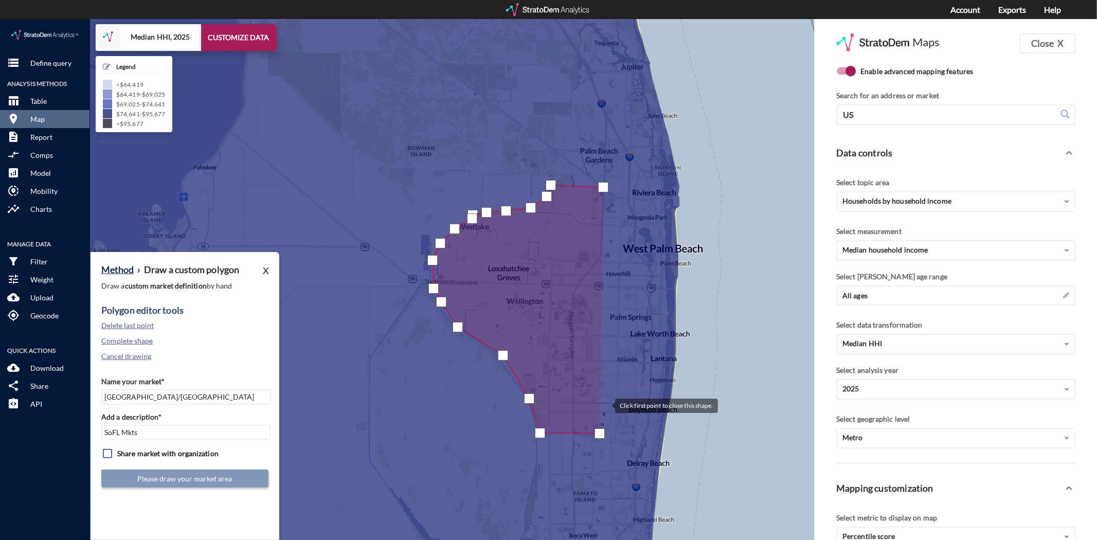
click div
drag, startPoint x: 575, startPoint y: 380, endPoint x: 574, endPoint y: 363, distance: 17.0
click div
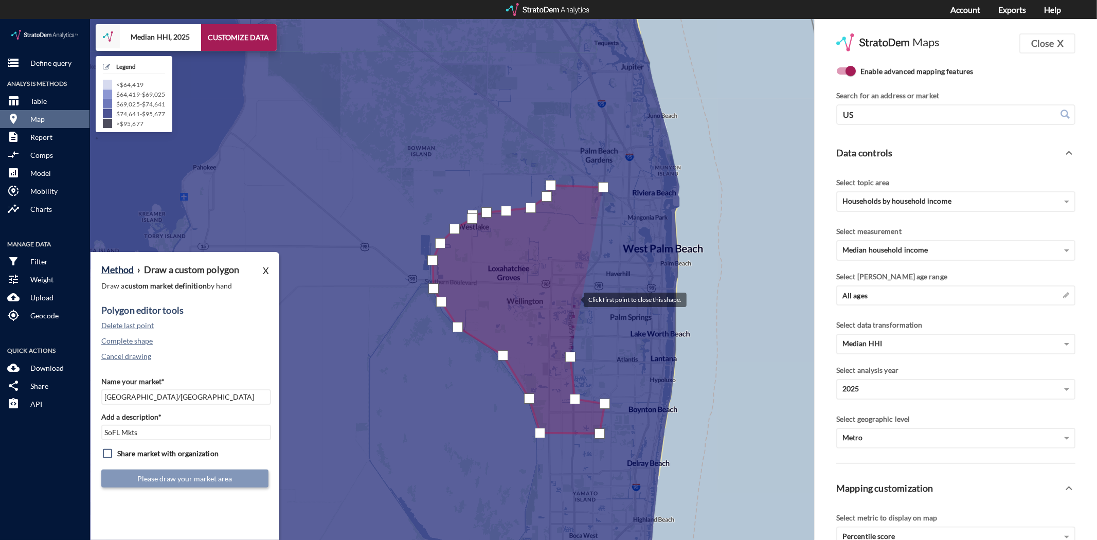
click div
drag, startPoint x: 594, startPoint y: 249, endPoint x: 601, endPoint y: 238, distance: 13.1
click div
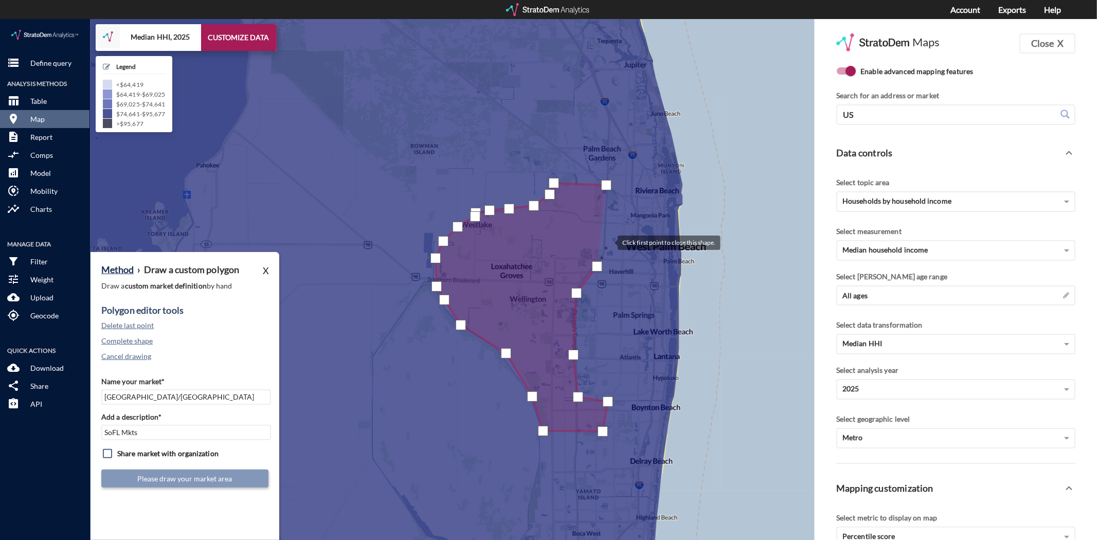
click div
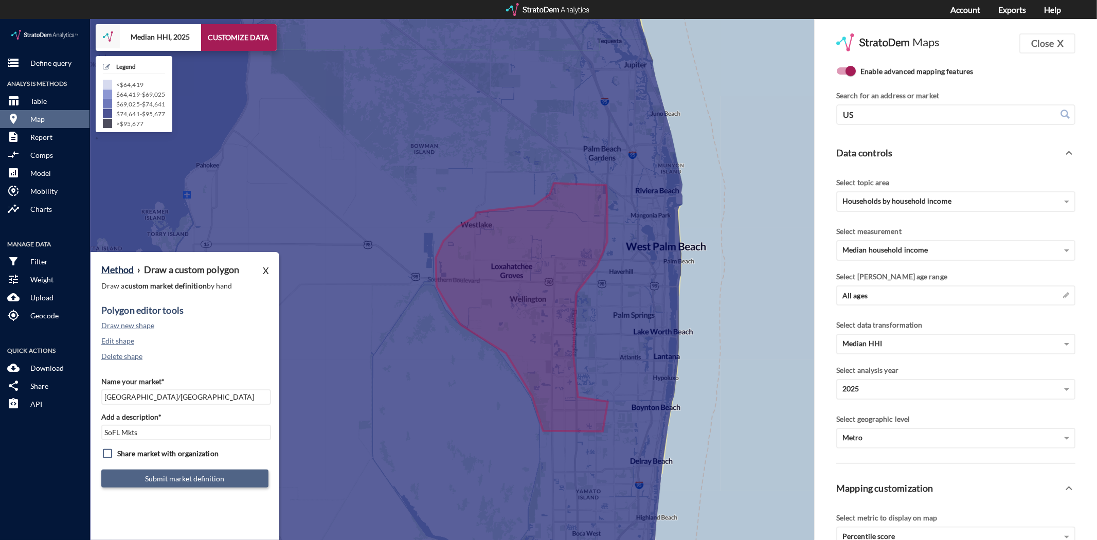
click button "Submit market definition"
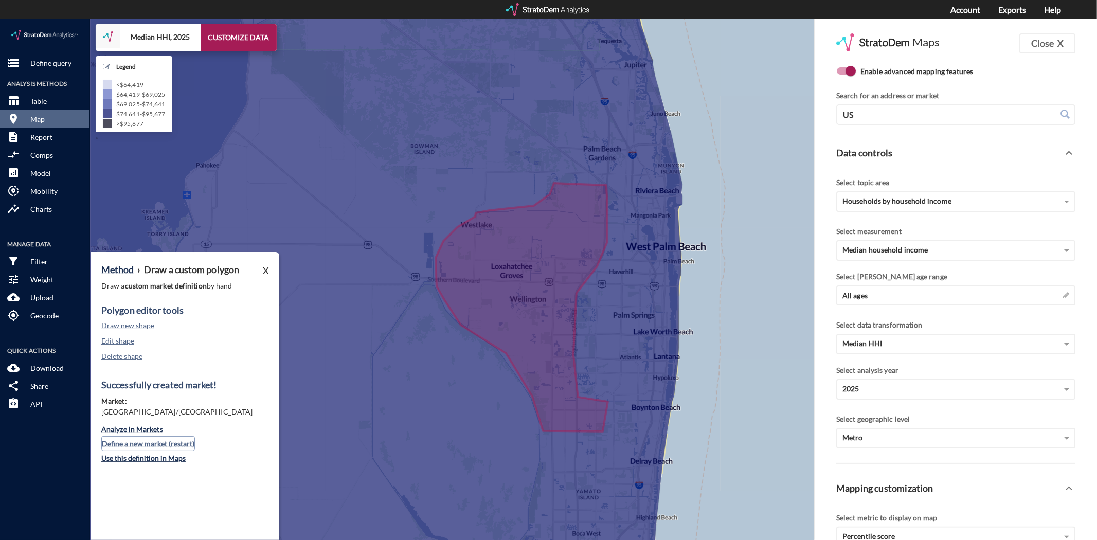
click button "Define a new market (restart)"
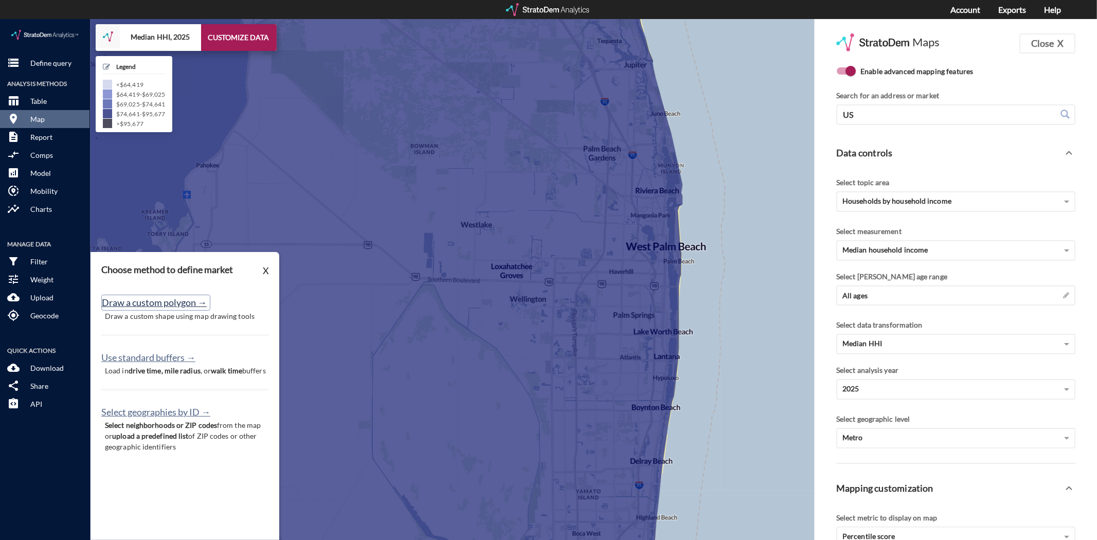
click button "Draw a custom polygon →"
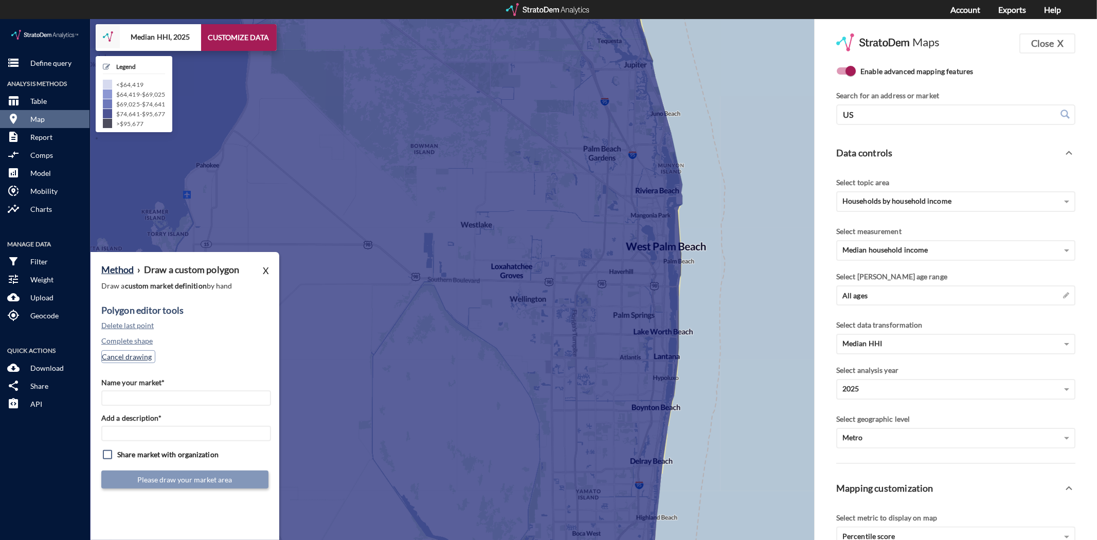
click button "Cancel drawing"
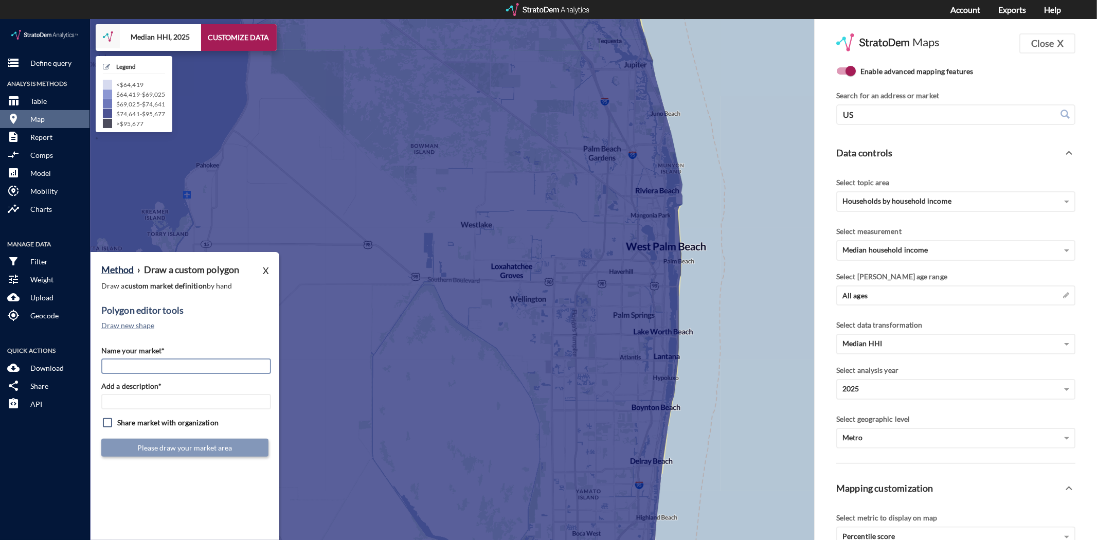
click input "Name your market*"
type input "Palm Beach Gardens/Jupiter"
type input "SoFL Mkts"
click button "Draw new shape"
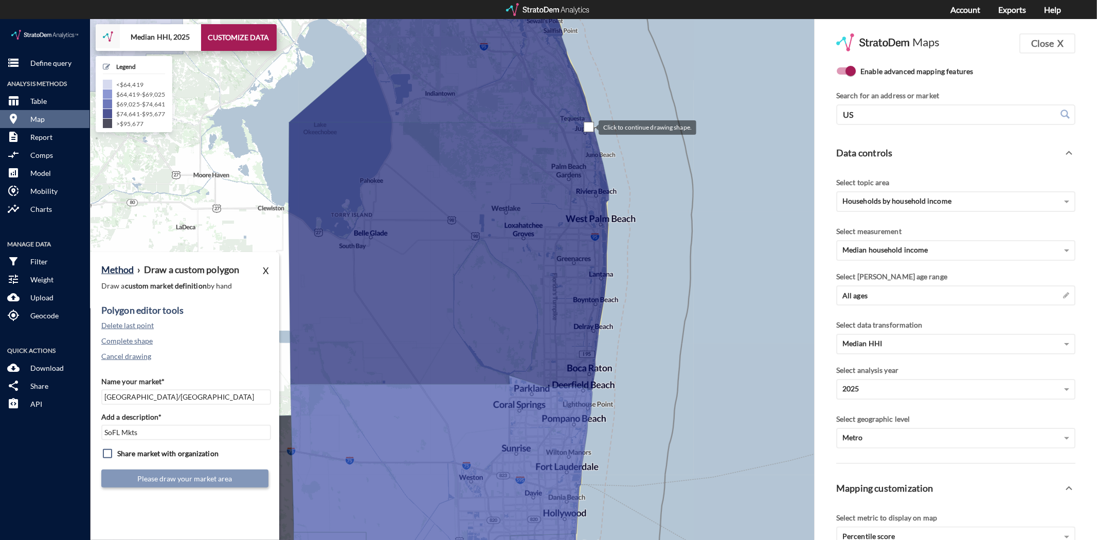
click div
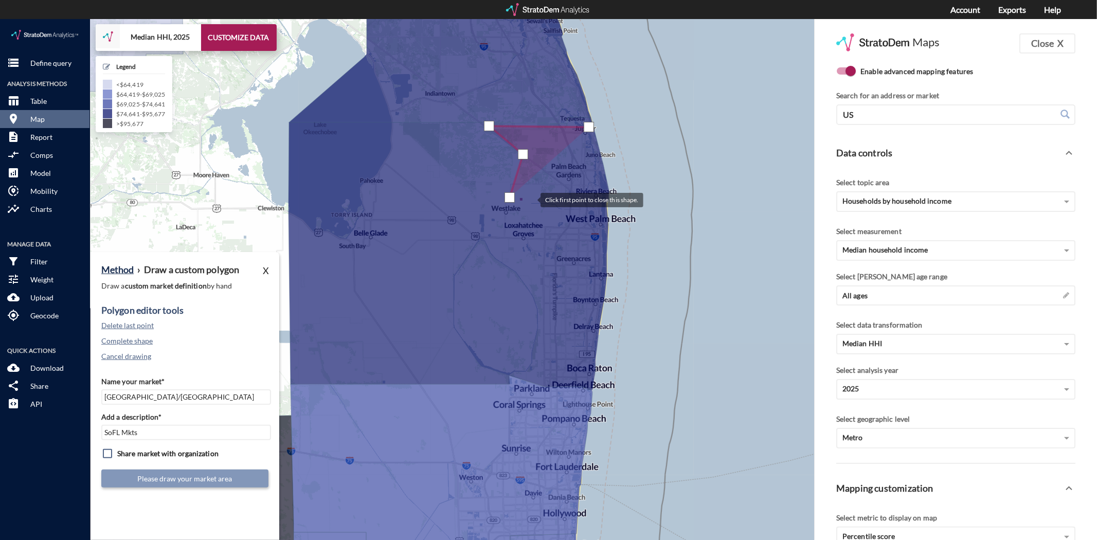
click div
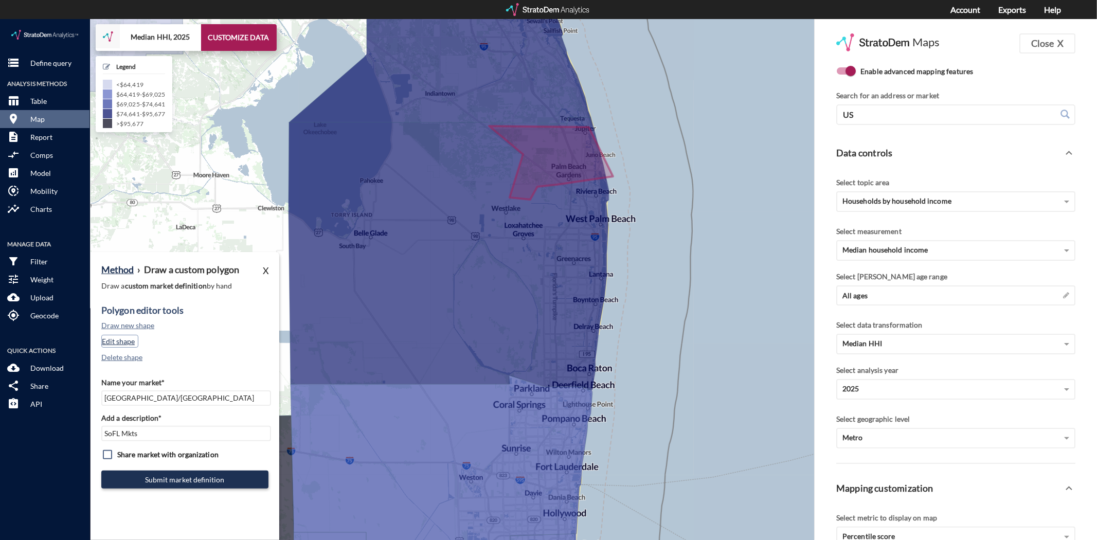
click button "Edit shape"
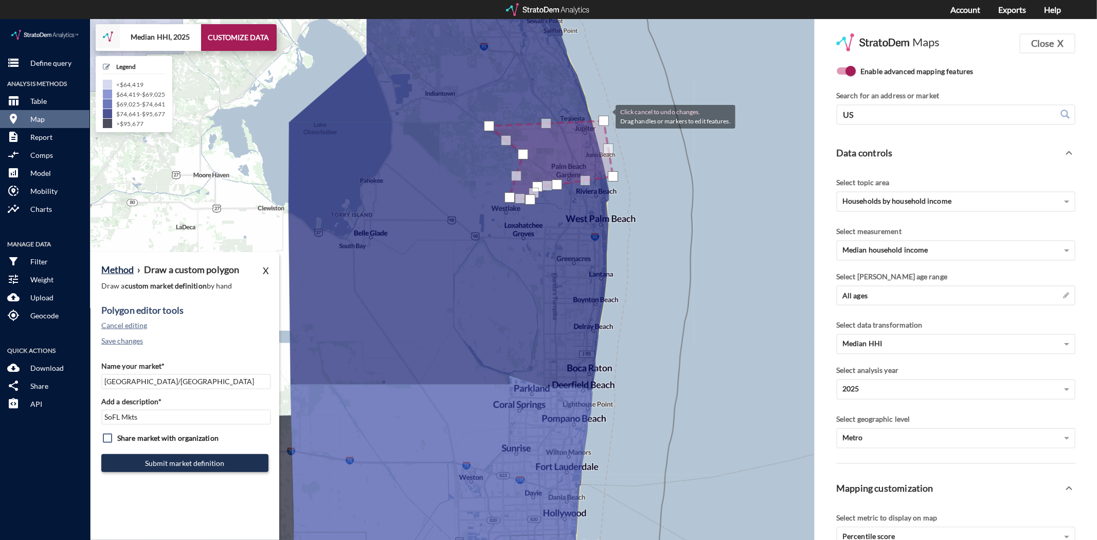
drag, startPoint x: 590, startPoint y: 104, endPoint x: 605, endPoint y: 97, distance: 17.3
click div
click div "Click cancel to undo changes. Drag handles or markers to edit features. + − Med…"
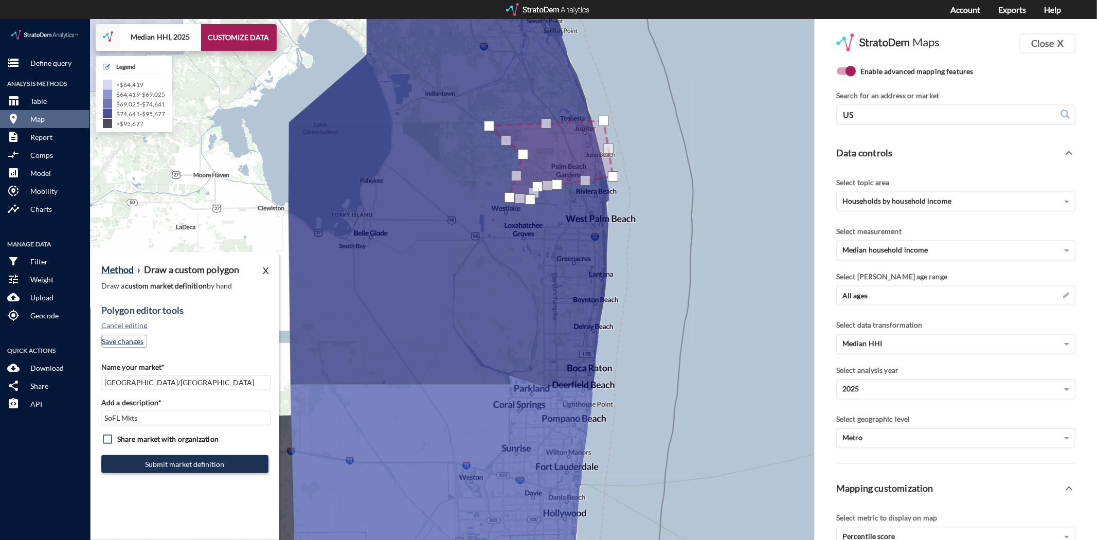
click button "Save changes"
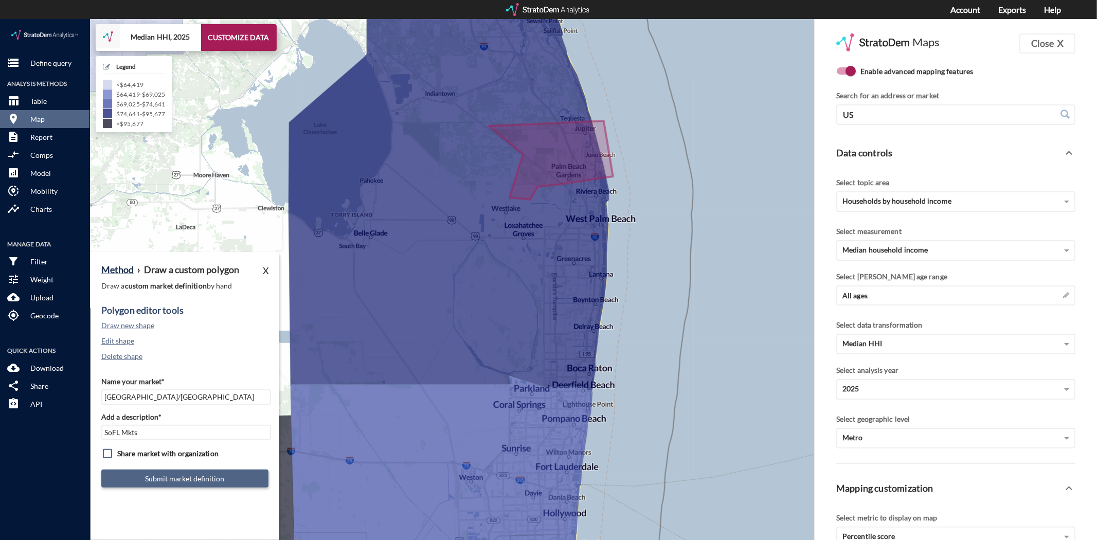
click button "Submit market definition"
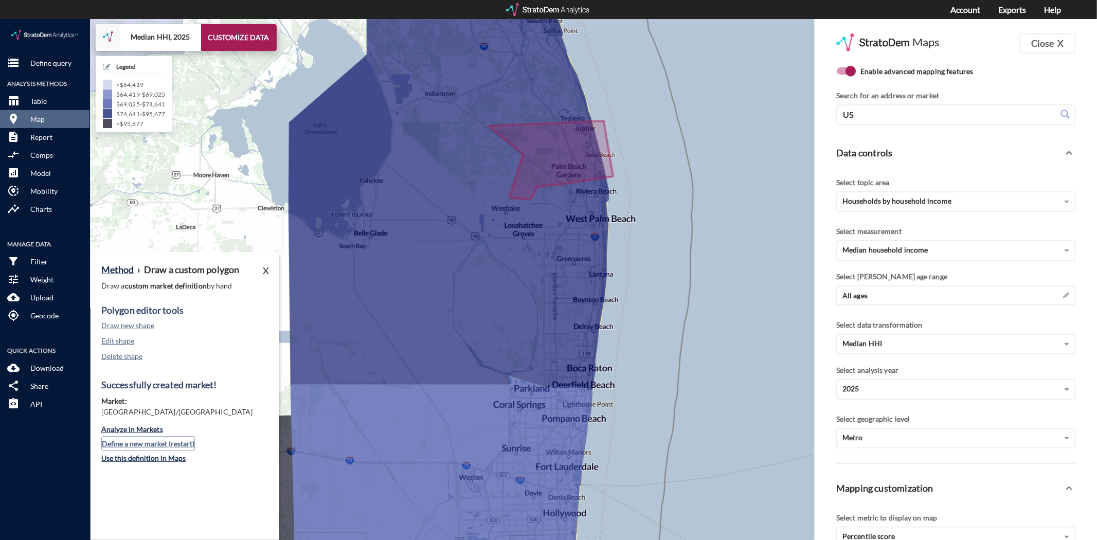
click button "Define a new market (restart)"
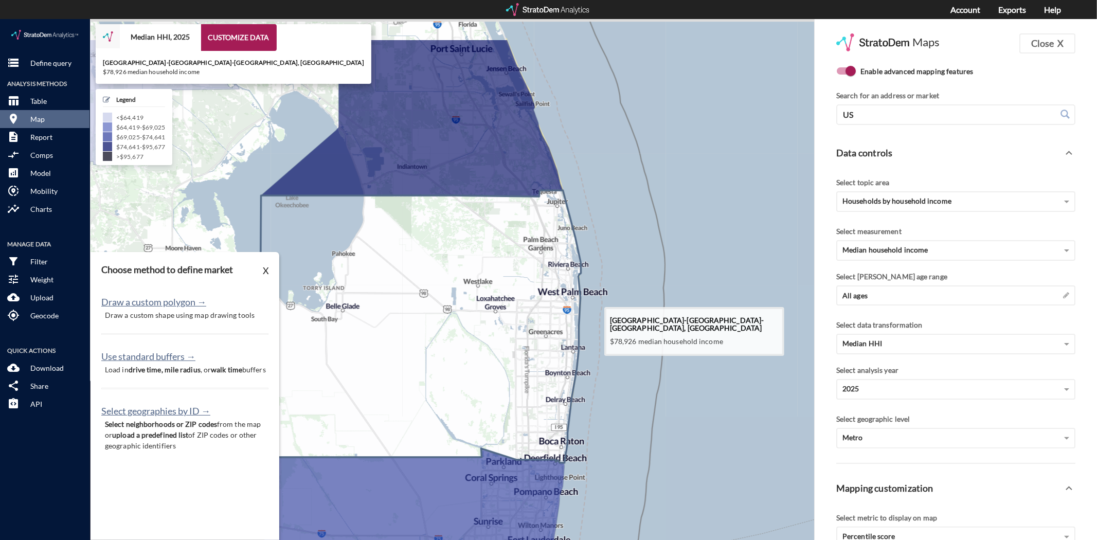
drag, startPoint x: 543, startPoint y: 365, endPoint x: 541, endPoint y: 376, distance: 11.6
click icon
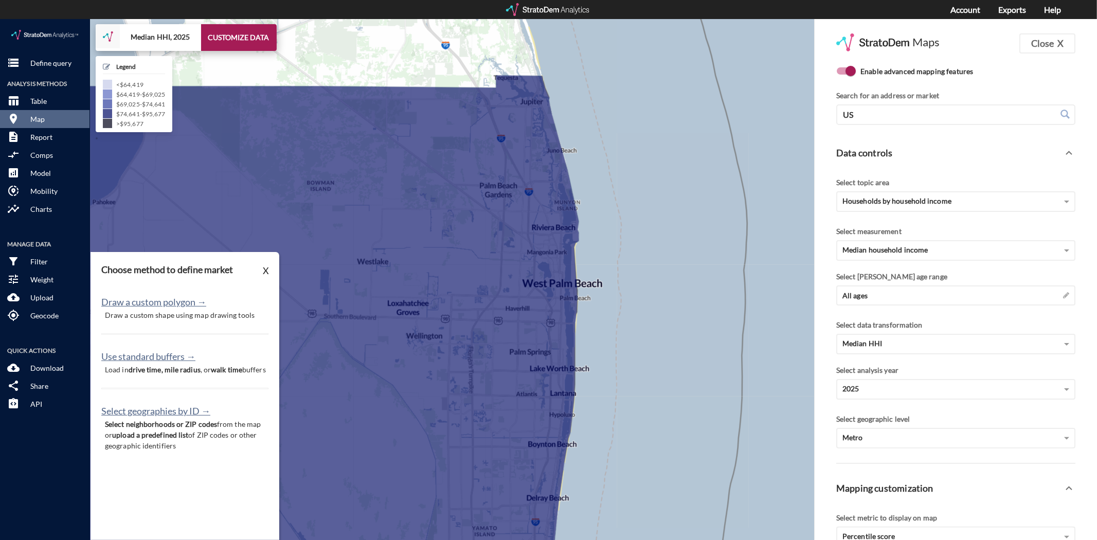
drag, startPoint x: 582, startPoint y: 384, endPoint x: 613, endPoint y: 458, distance: 80.1
click div "+ − Median HHI, 2025 CUSTOMIZE DATA Legend < $64,419 $64,419 - $69,025 $69,025 …"
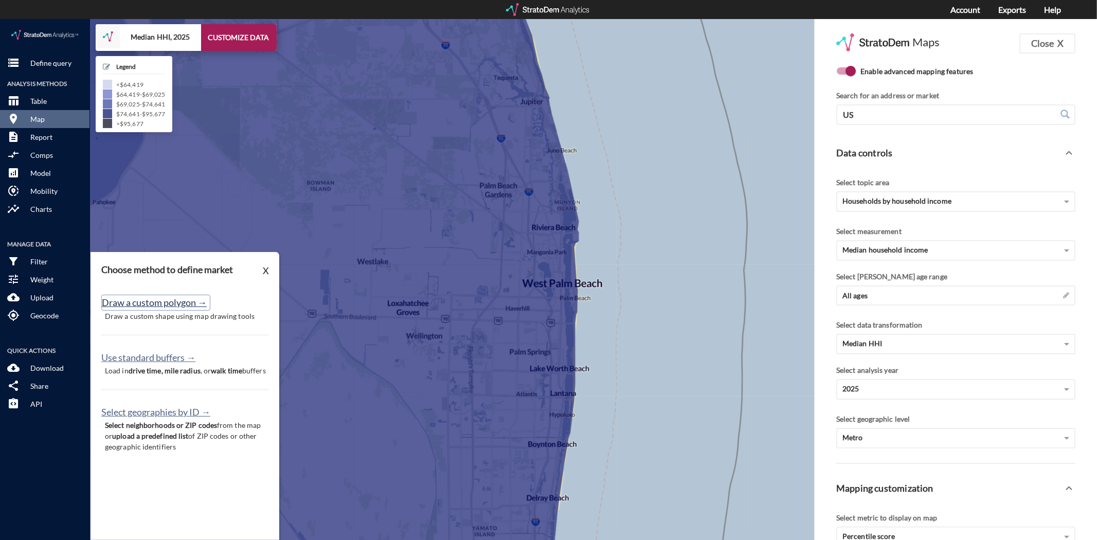
click button "Draw a custom polygon →"
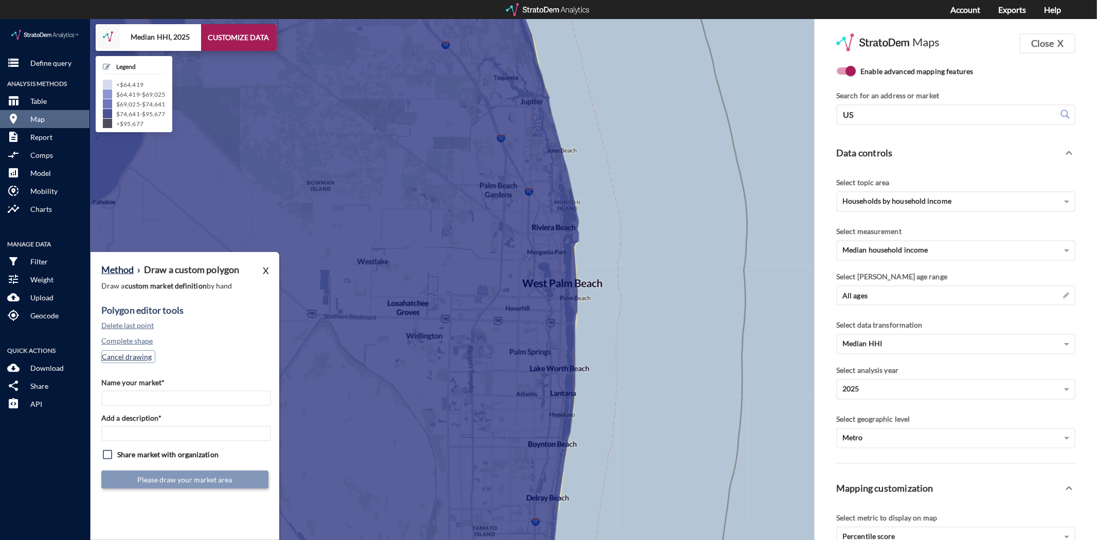
click button "Cancel drawing"
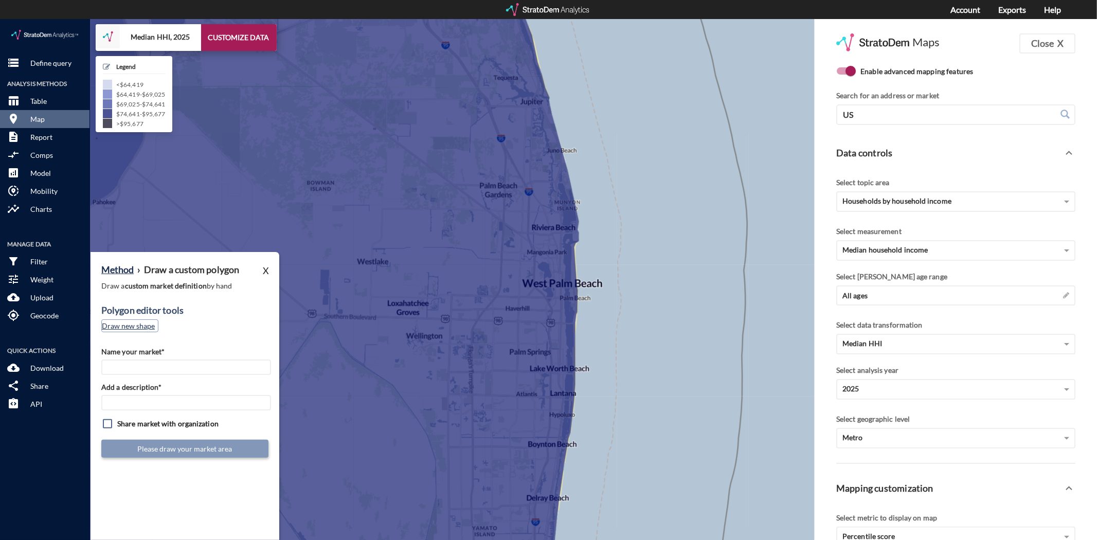
click button "Draw new shape"
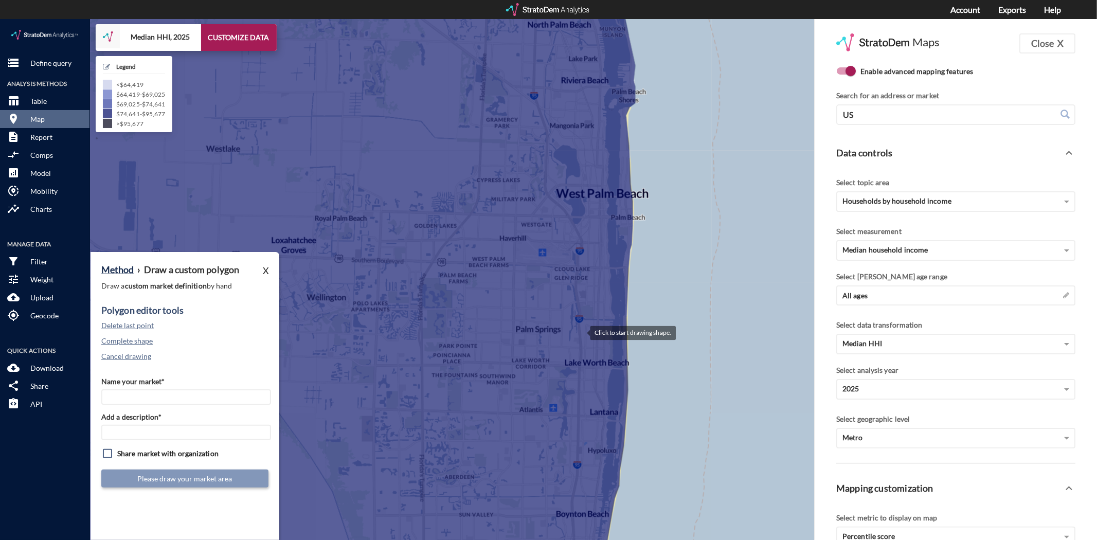
click div
click button "Delete last point"
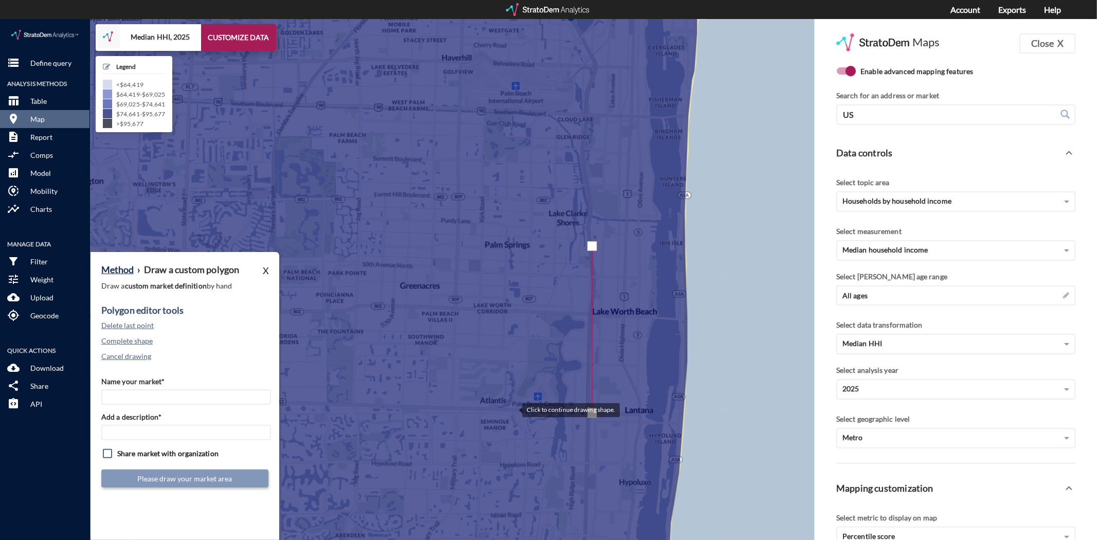
click div
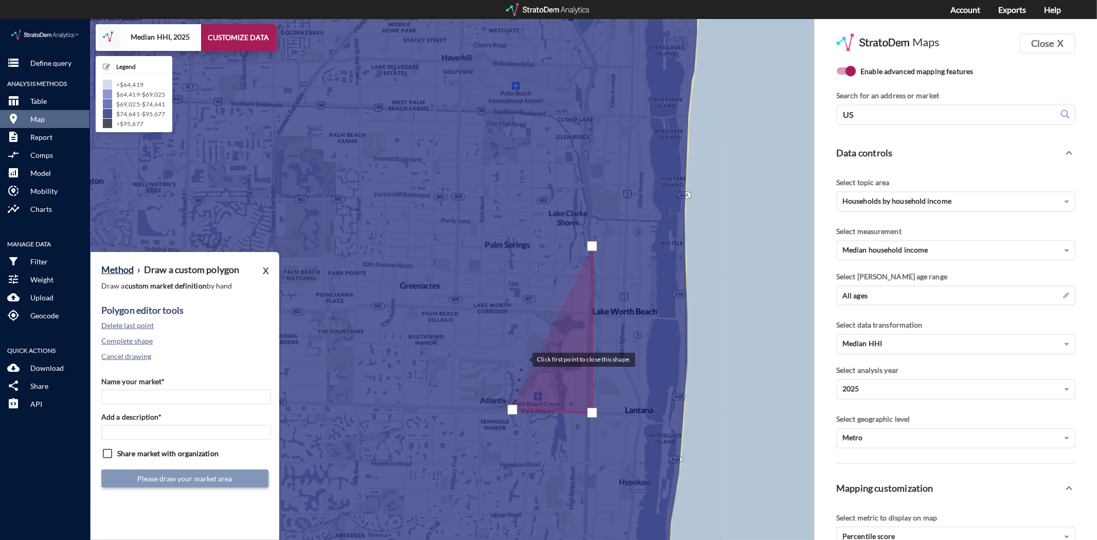
click div
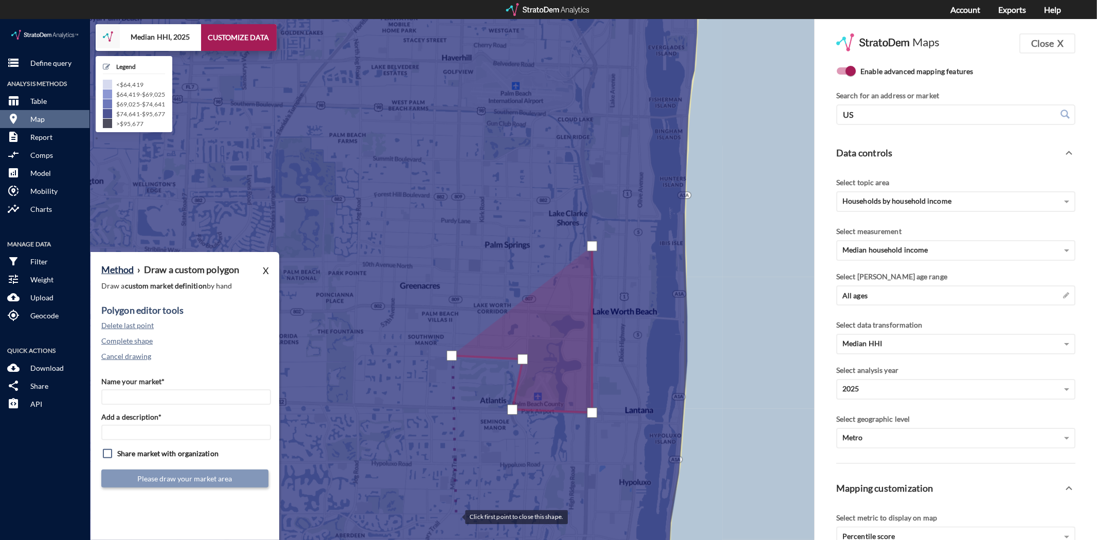
click div
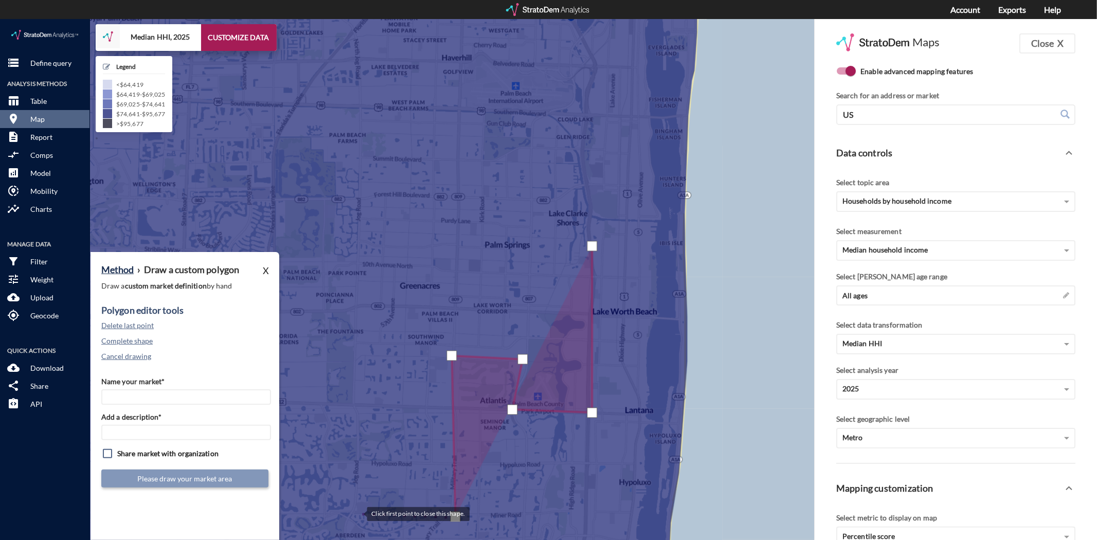
click div
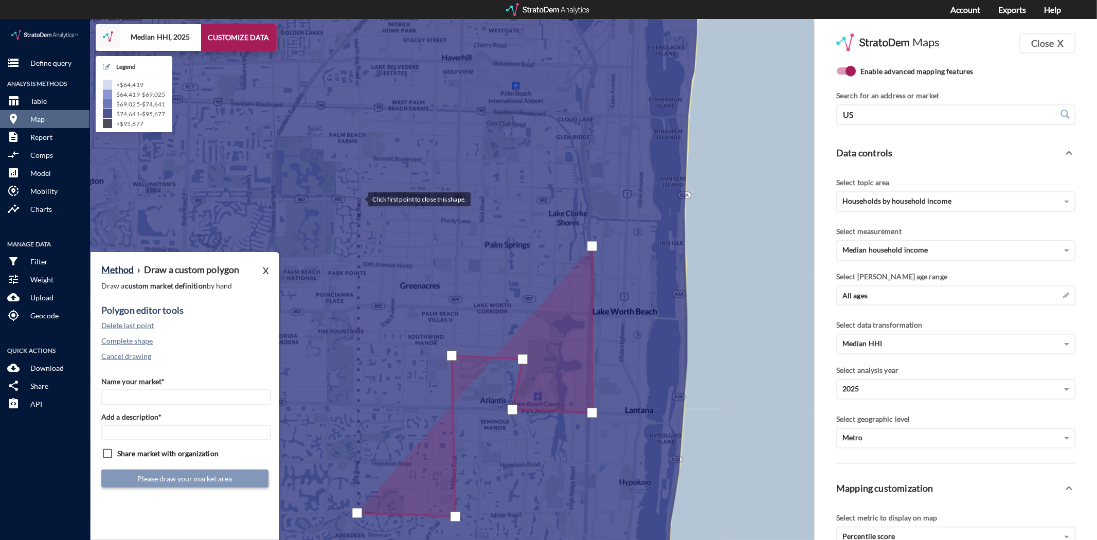
click div
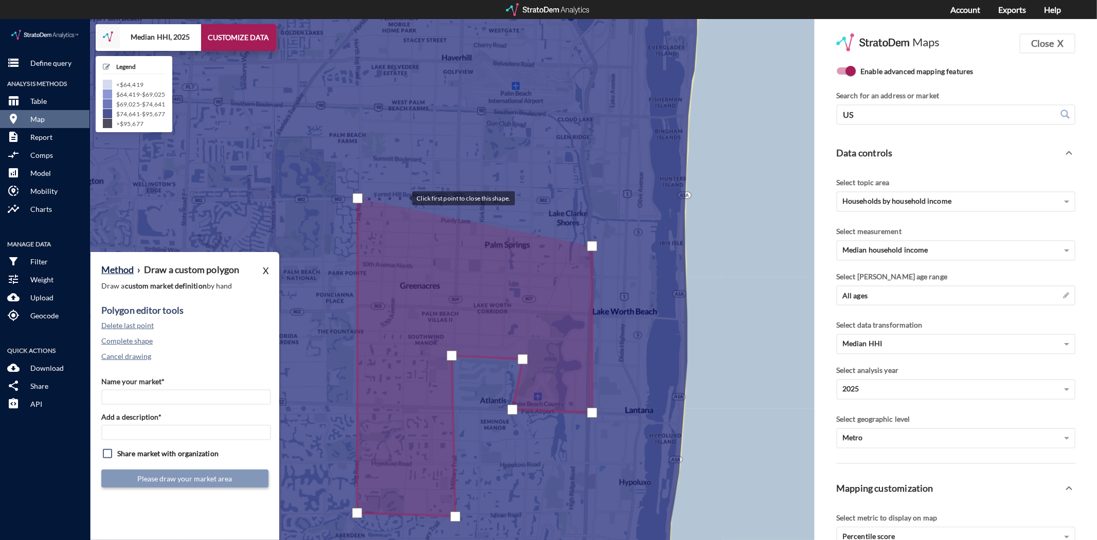
click div
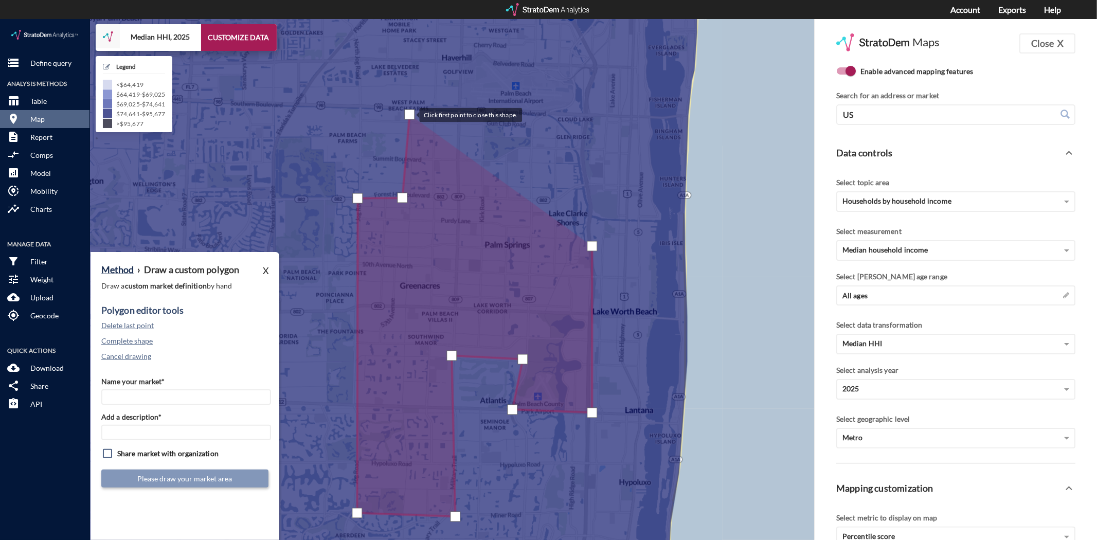
click div
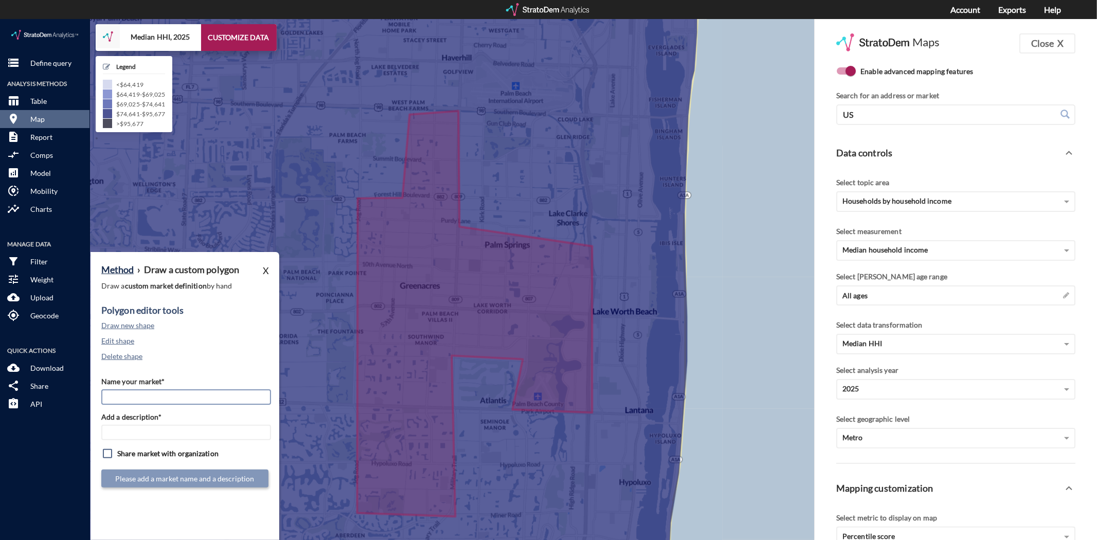
click input "Name your market*"
type input "Greenacres"
type input "SoFL Mkts"
click button "Submit market definition"
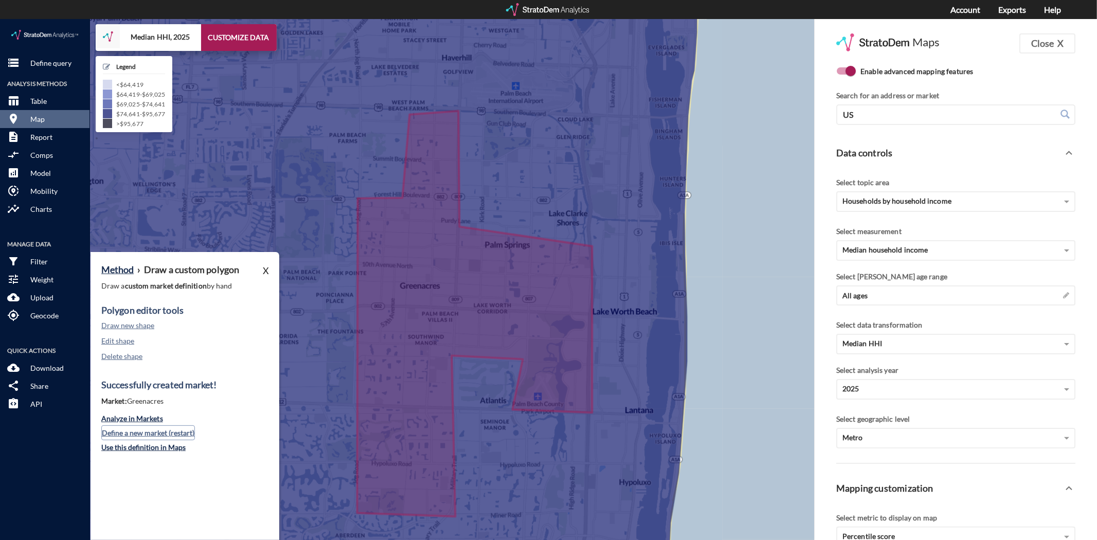
click button "Define a new market (restart)"
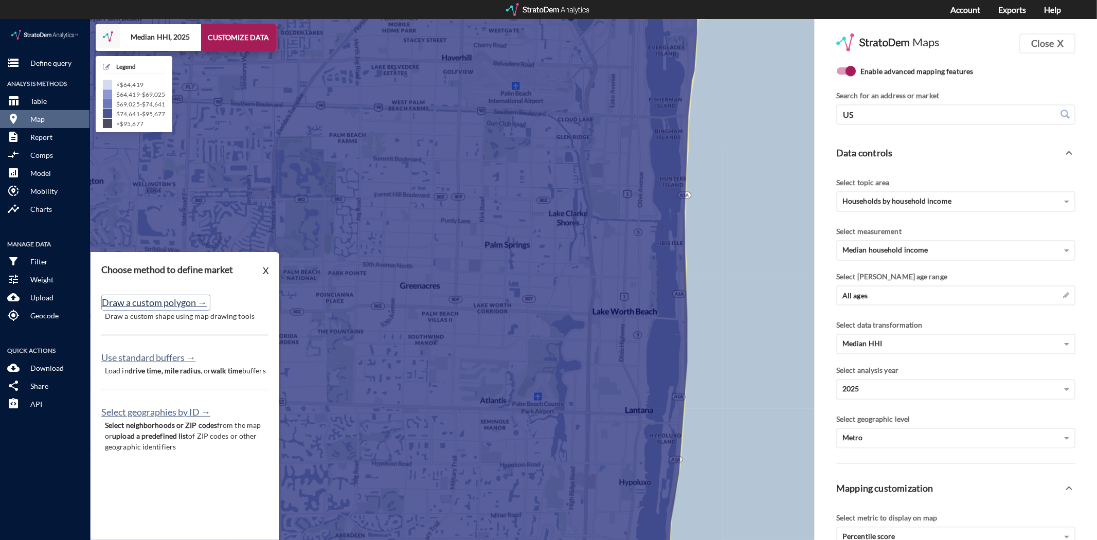
click button "Draw a custom polygon →"
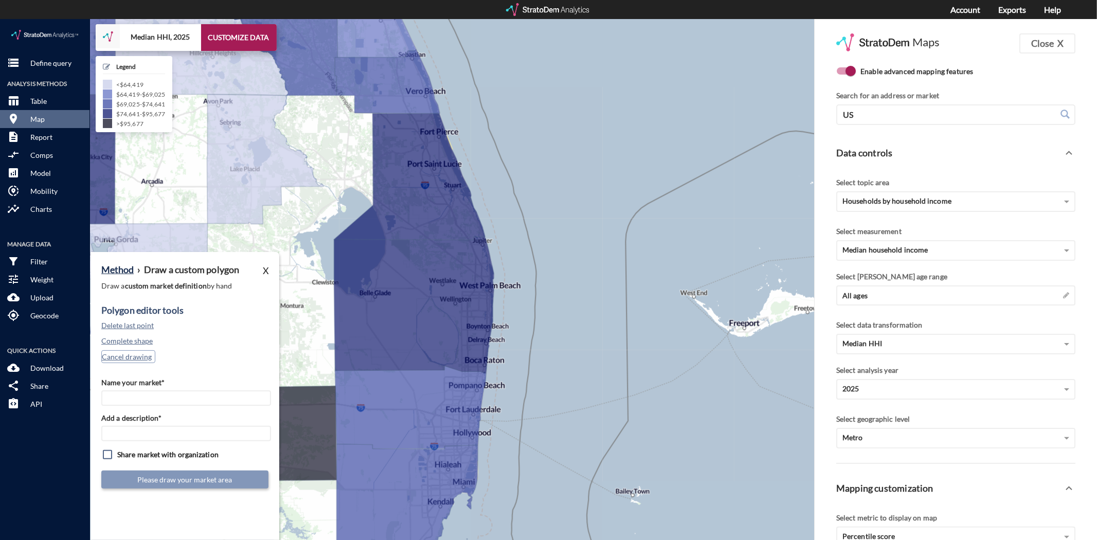
drag, startPoint x: 134, startPoint y: 332, endPoint x: 124, endPoint y: 258, distance: 75.2
click button "Cancel drawing"
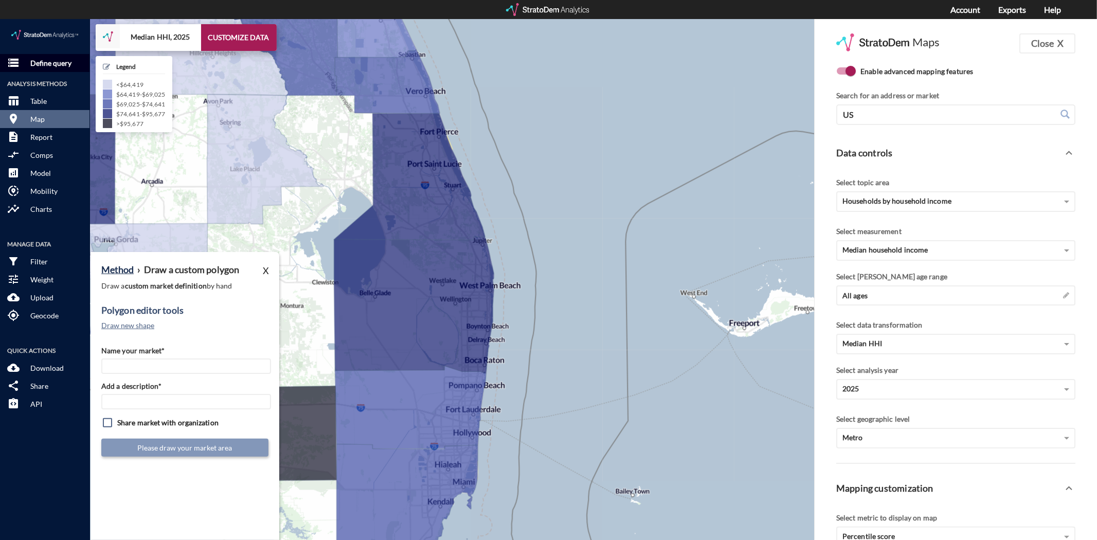
click p "Define query"
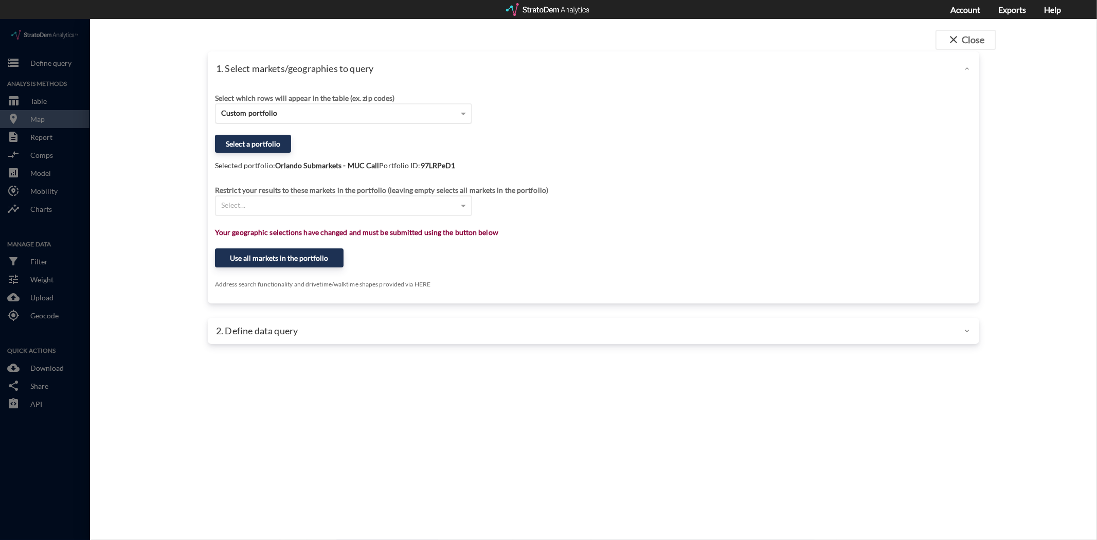
click div "Custom portfolio"
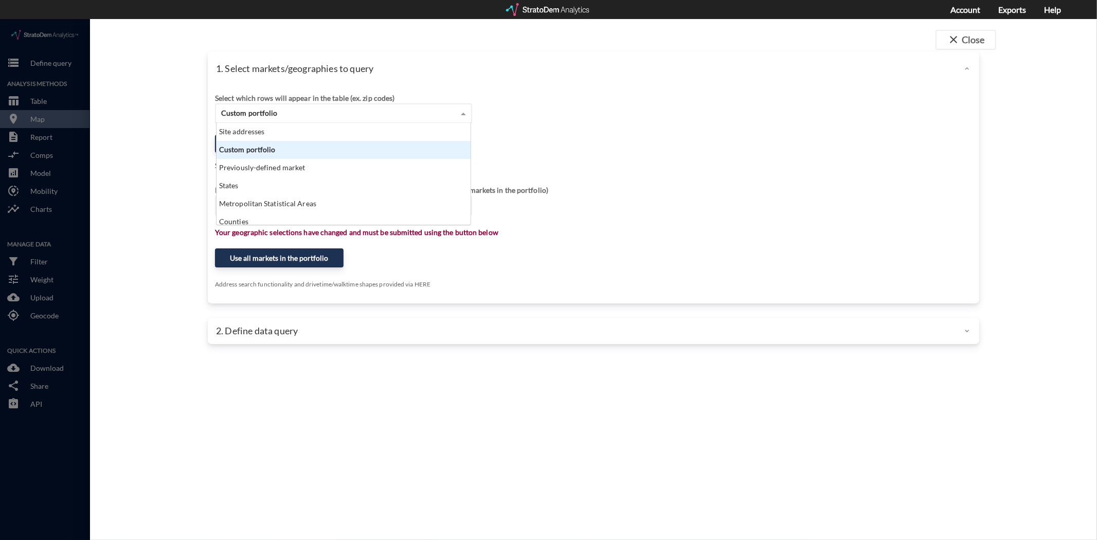
scroll to position [93, 249]
click div "Custom portfolio"
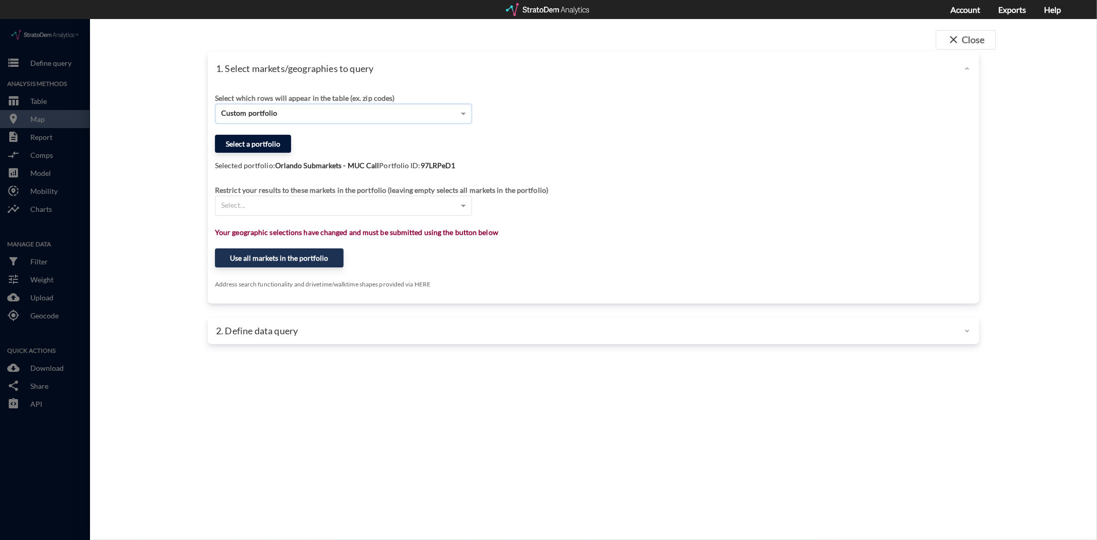
click button "Select a portfolio"
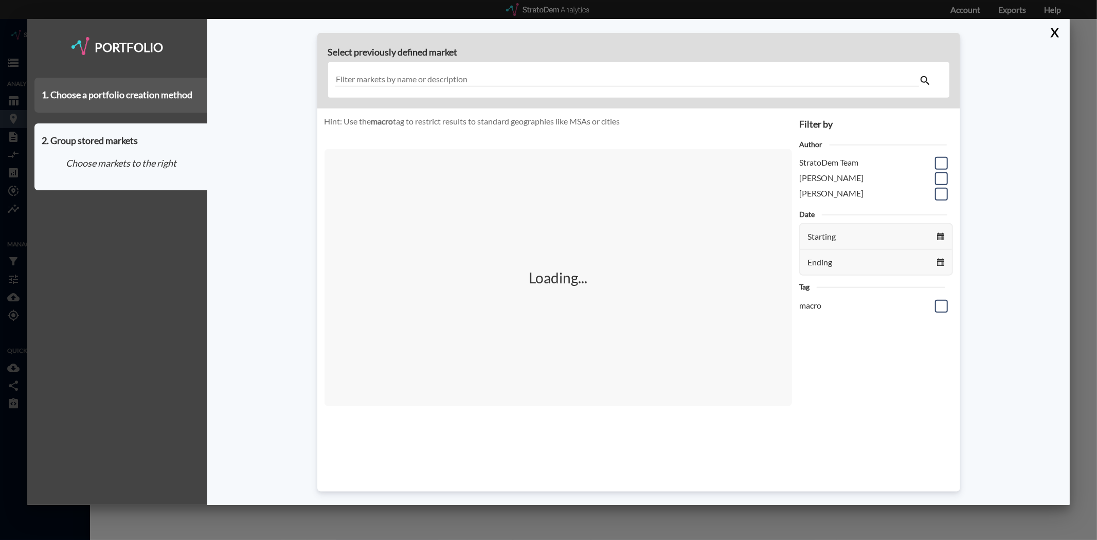
click at [122, 89] on div "1. Choose a portfolio creation method" at bounding box center [120, 95] width 173 height 35
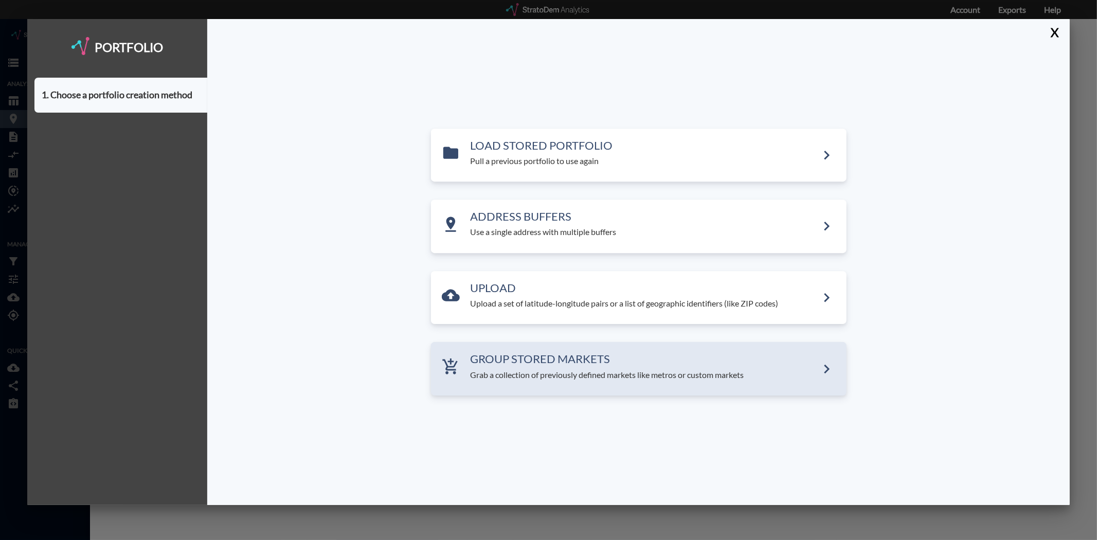
click at [539, 362] on h3 "GROUP STORED MARKETS" at bounding box center [644, 359] width 347 height 12
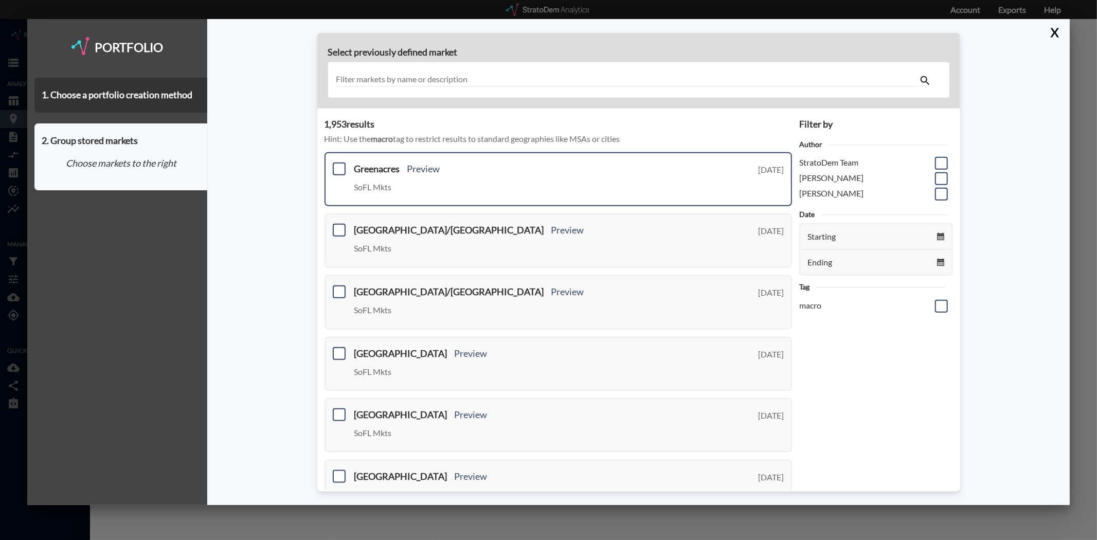
click at [329, 168] on div "Greenacres Preview SoFL Mkts Tuesday, August 12, 2025" at bounding box center [559, 179] width 468 height 55
click at [333, 168] on span at bounding box center [339, 169] width 13 height 13
click at [338, 165] on input "checkbox" at bounding box center [338, 165] width 0 height 0
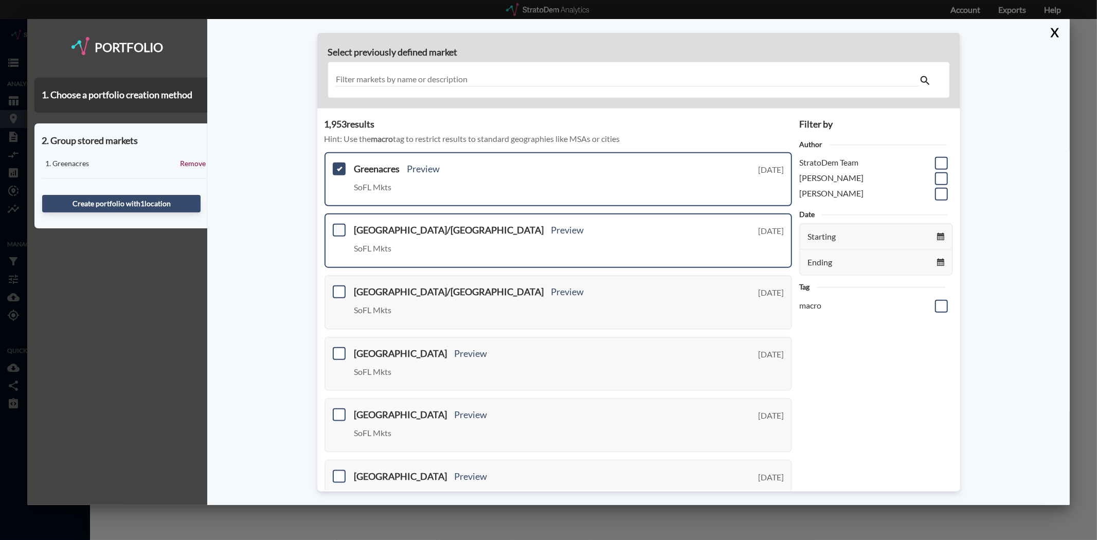
click at [342, 224] on span at bounding box center [339, 230] width 13 height 13
click at [338, 226] on input "checkbox" at bounding box center [338, 226] width 0 height 0
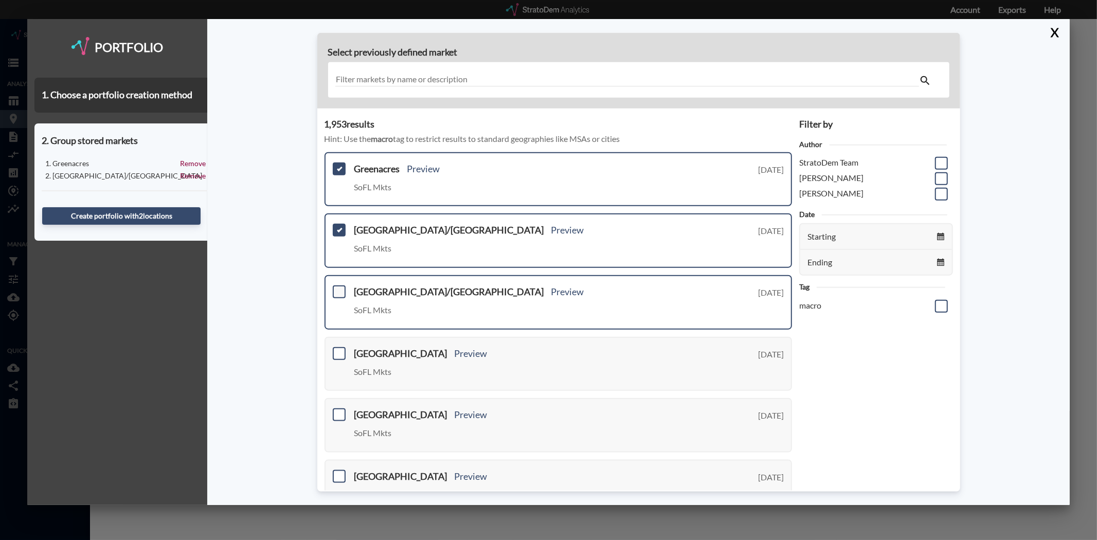
drag, startPoint x: 335, startPoint y: 284, endPoint x: 338, endPoint y: 307, distance: 22.3
click at [335, 286] on span at bounding box center [339, 292] width 13 height 13
click at [338, 288] on input "checkbox" at bounding box center [338, 288] width 0 height 0
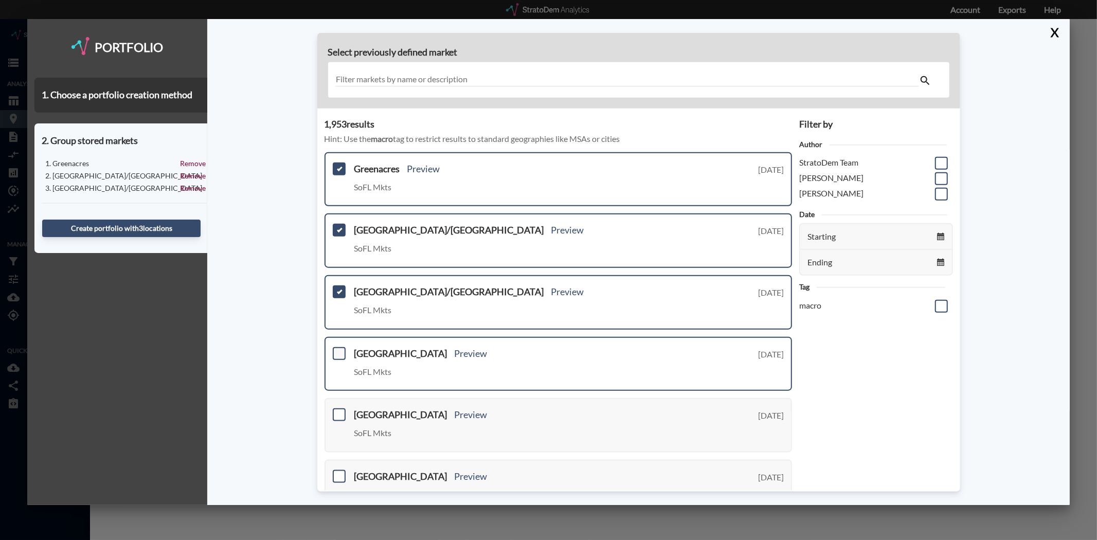
click at [335, 347] on span at bounding box center [339, 353] width 13 height 13
click at [338, 349] on input "checkbox" at bounding box center [338, 349] width 0 height 0
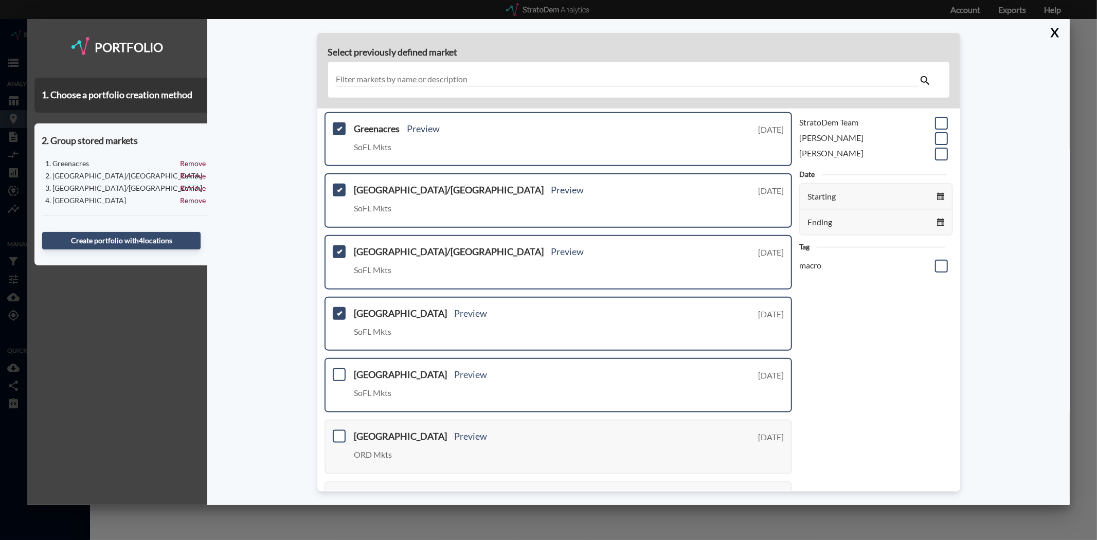
scroll to position [57, 0]
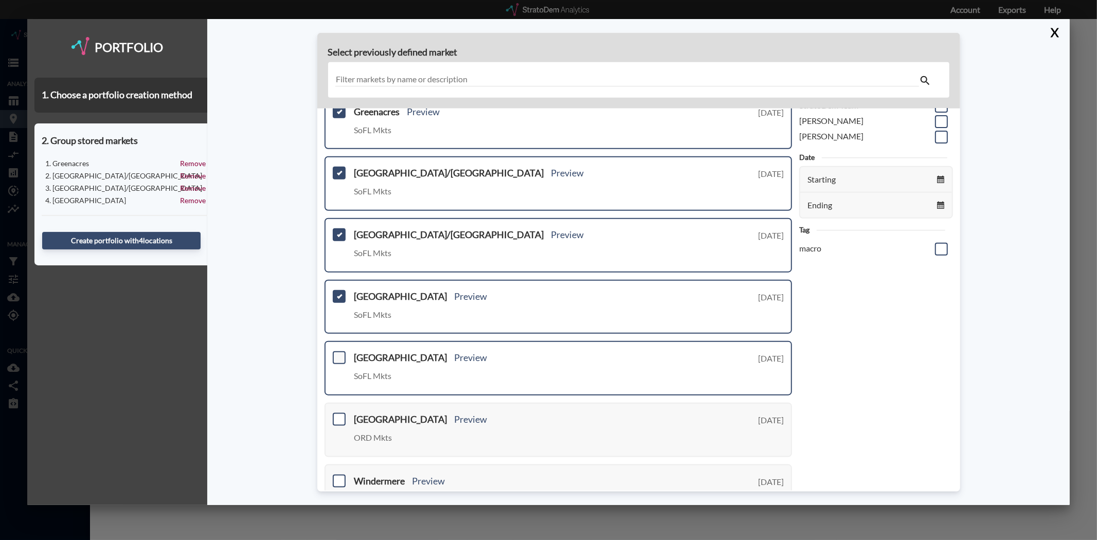
click at [338, 353] on span at bounding box center [339, 357] width 13 height 13
click at [338, 353] on input "checkbox" at bounding box center [338, 353] width 0 height 0
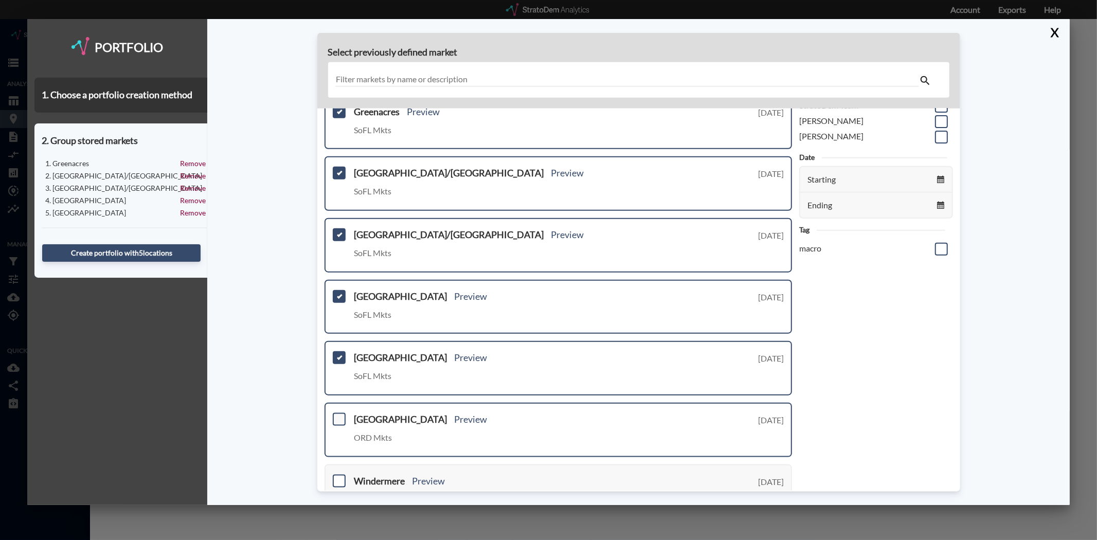
click at [335, 413] on span at bounding box center [339, 419] width 13 height 13
click at [338, 415] on input "checkbox" at bounding box center [338, 415] width 0 height 0
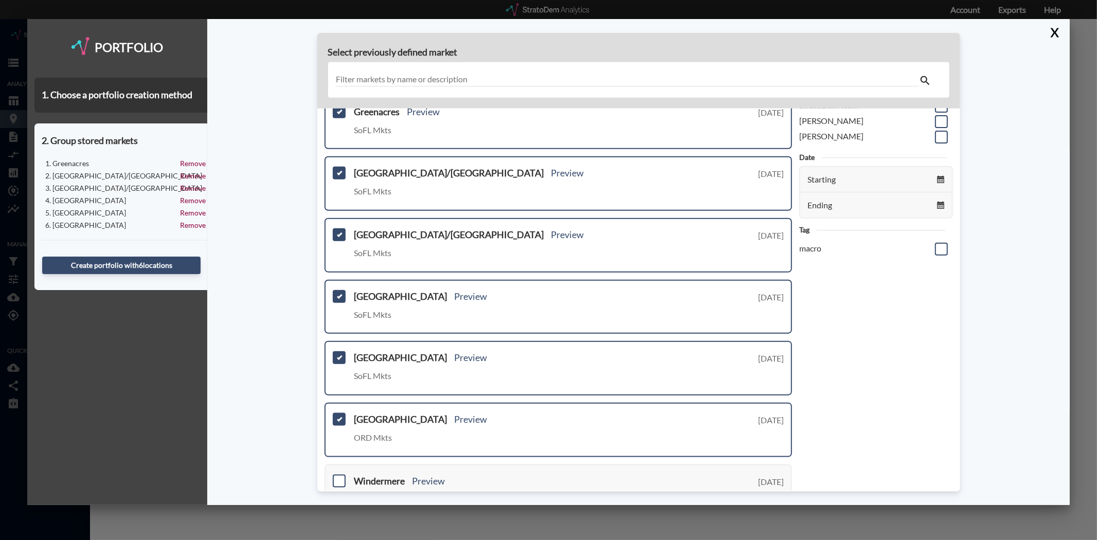
click at [337, 413] on span at bounding box center [339, 419] width 13 height 13
click at [338, 415] on input "checkbox" at bounding box center [338, 415] width 0 height 0
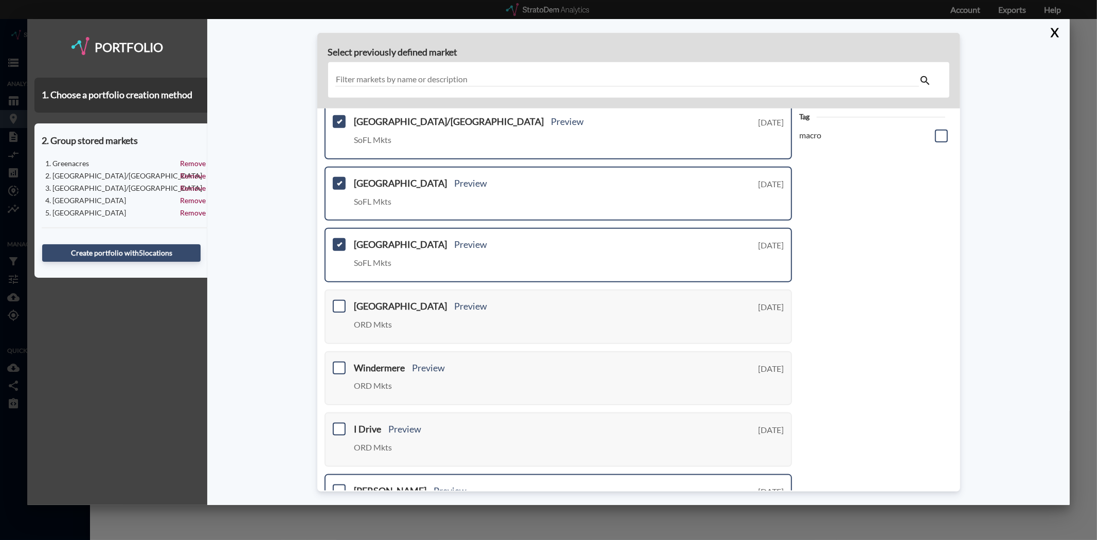
scroll to position [294, 0]
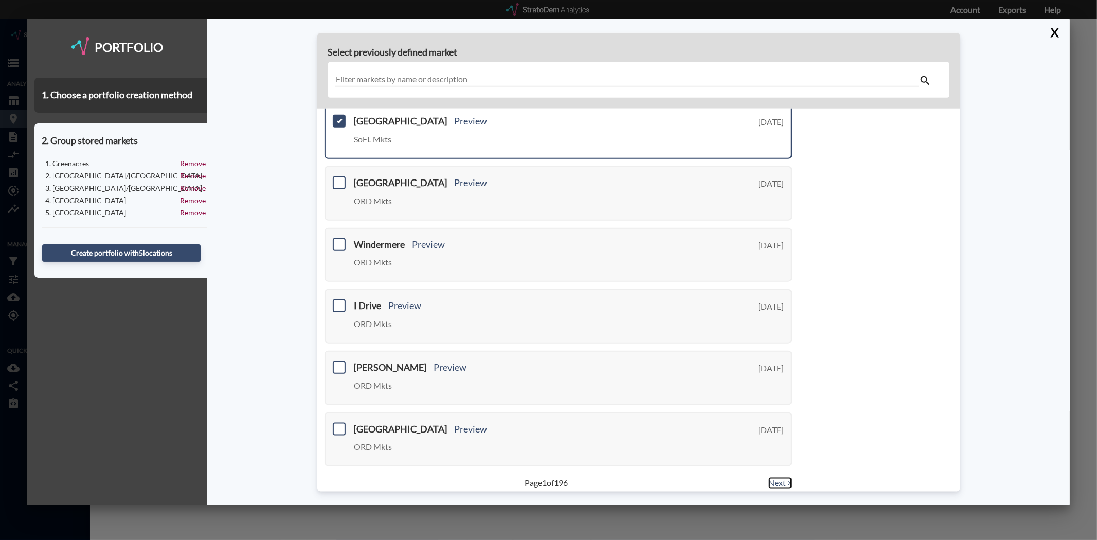
click at [773, 477] on link "Next >" at bounding box center [781, 483] width 24 height 12
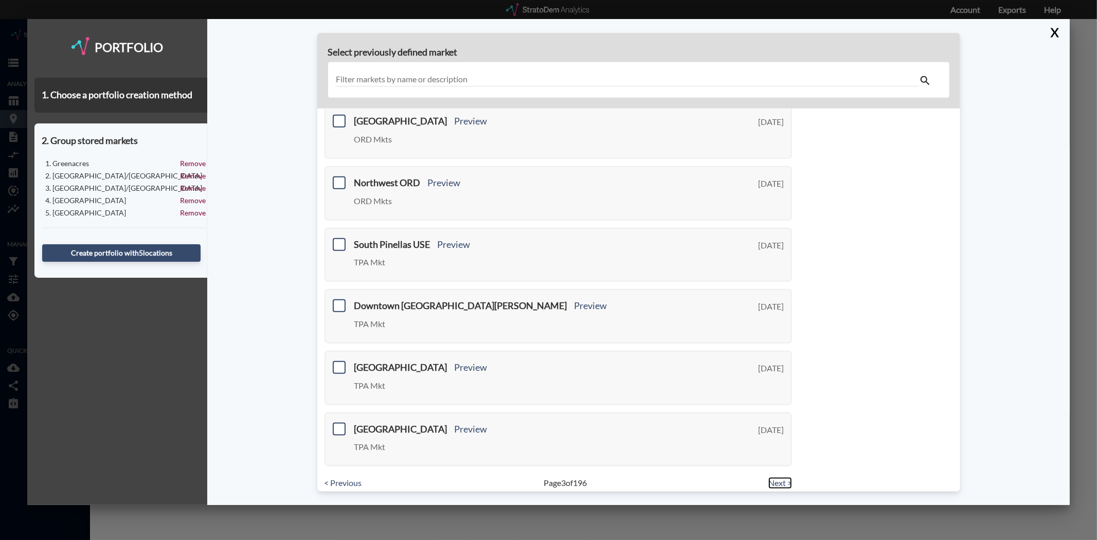
click at [773, 477] on link "Next >" at bounding box center [781, 483] width 24 height 12
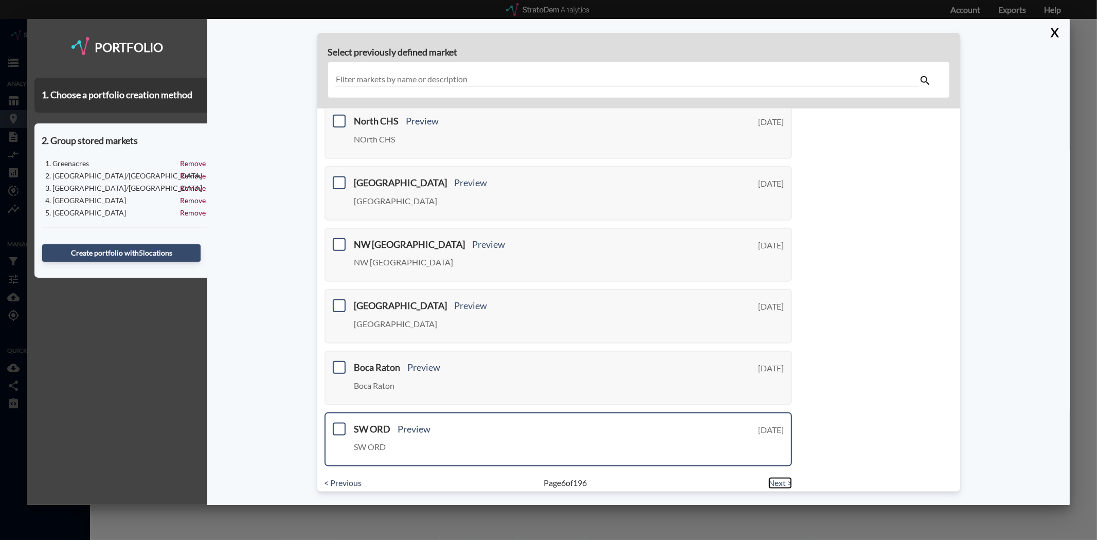
scroll to position [237, 0]
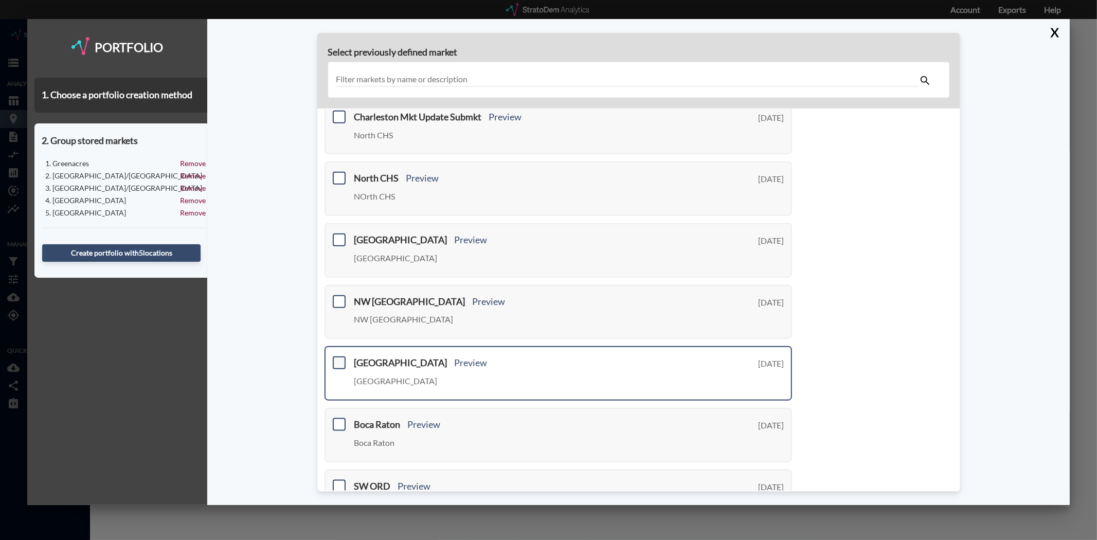
click at [333, 357] on span at bounding box center [339, 362] width 13 height 13
click at [338, 359] on input "checkbox" at bounding box center [338, 359] width 0 height 0
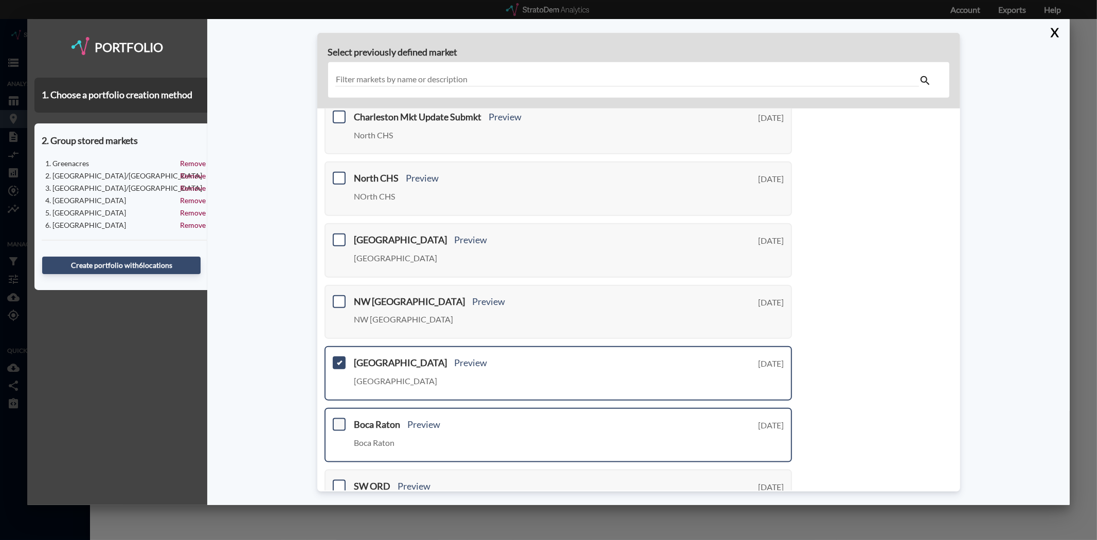
click at [341, 418] on span at bounding box center [339, 424] width 13 height 13
click at [338, 420] on input "checkbox" at bounding box center [338, 420] width 0 height 0
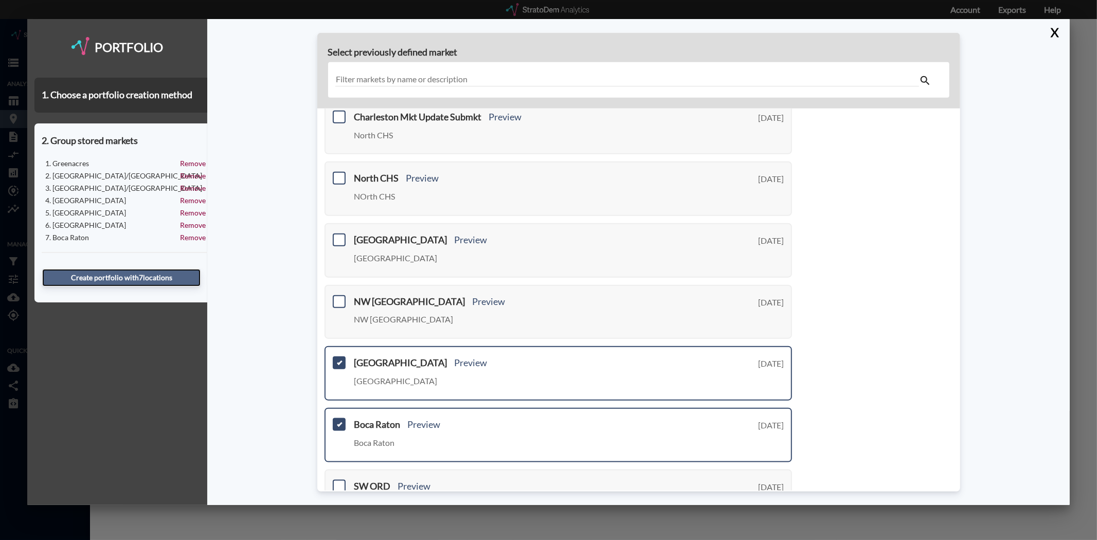
click at [142, 273] on button "Create portfolio with 7 location s" at bounding box center [121, 277] width 158 height 17
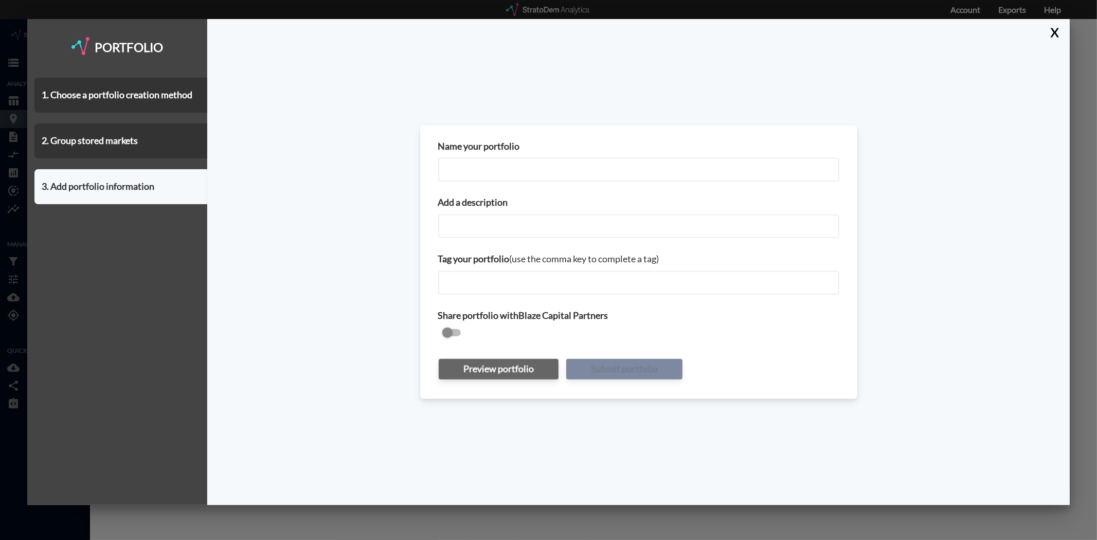
click at [577, 171] on input "Name your portfolio" at bounding box center [638, 170] width 401 height 24
type input "West Palm Beach Submarkets - MUC Call"
click at [551, 222] on input "Add a description" at bounding box center [638, 227] width 401 height 24
paste input "MUC Call"
type input "MUC Call"
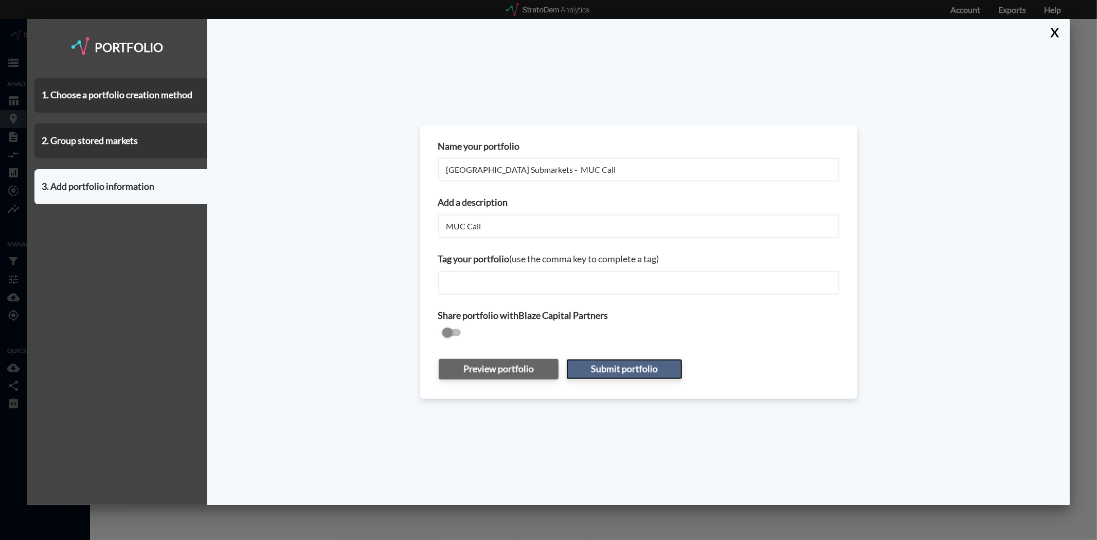
click at [628, 362] on button "Submit portfolio" at bounding box center [624, 369] width 116 height 21
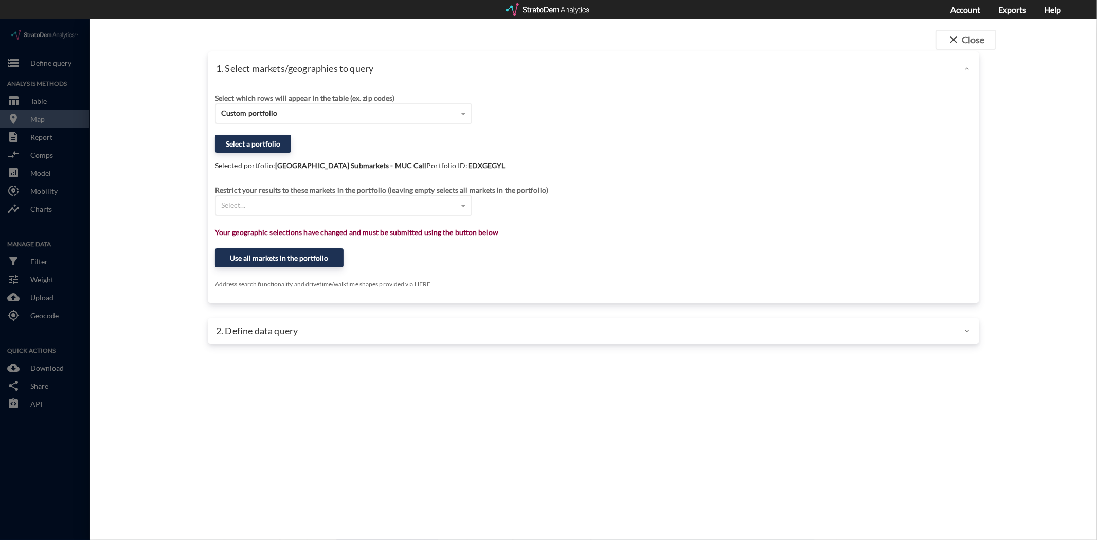
click div "Select which rows will appear in the table (ex. zip codes) Custom portfolio Sel…"
